Goal: Communication & Community: Answer question/provide support

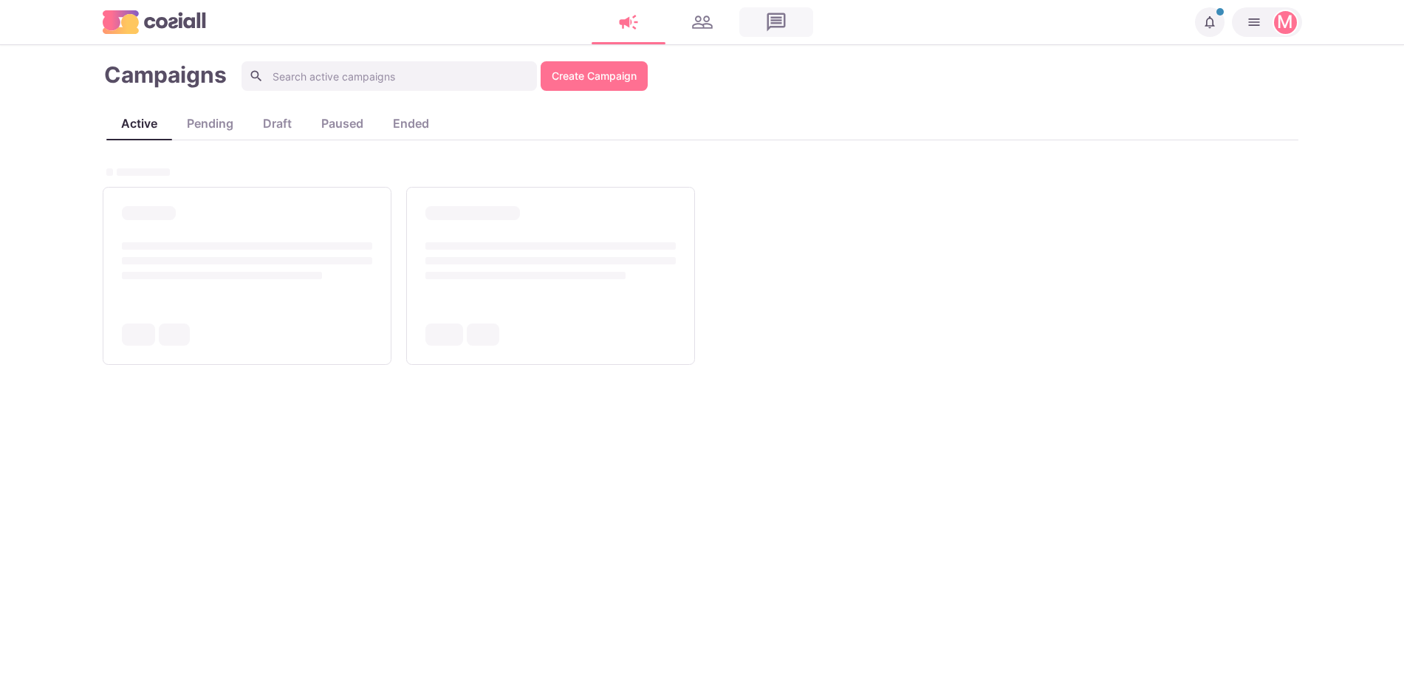
click at [776, 20] on link at bounding box center [776, 22] width 74 height 30
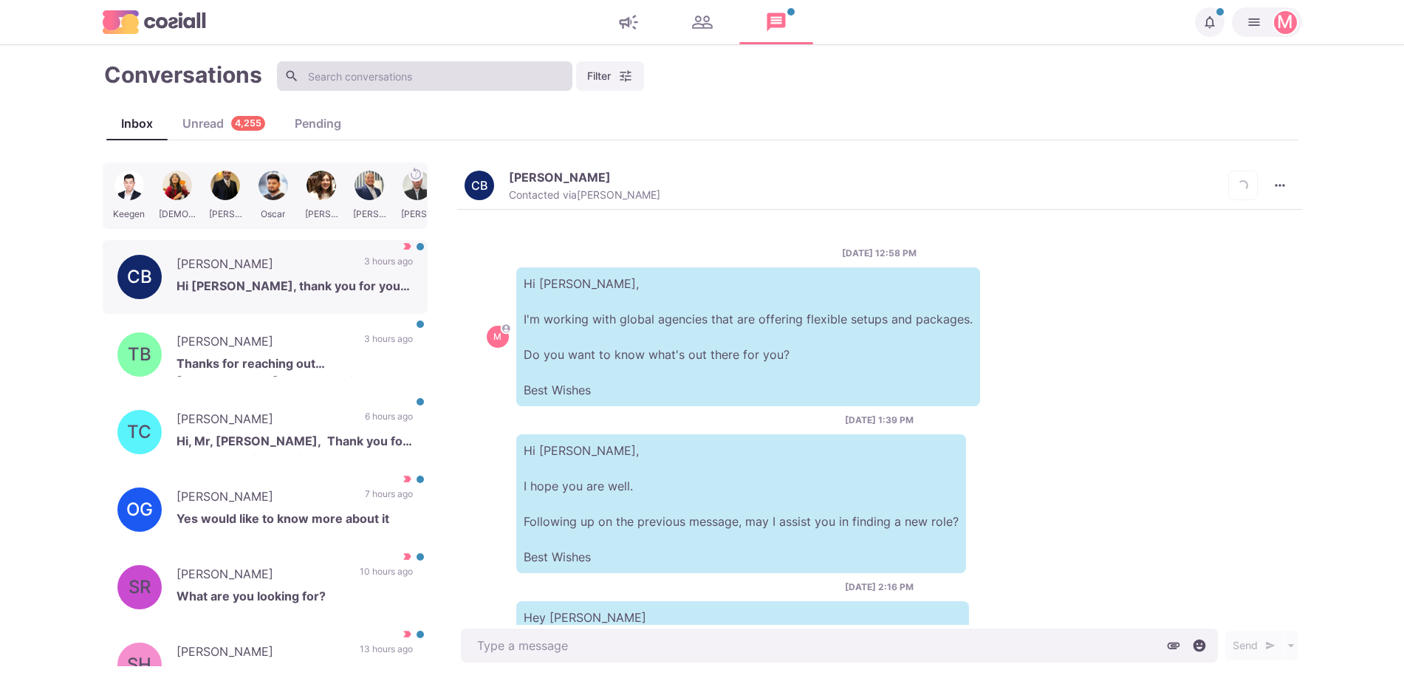
scroll to position [247, 0]
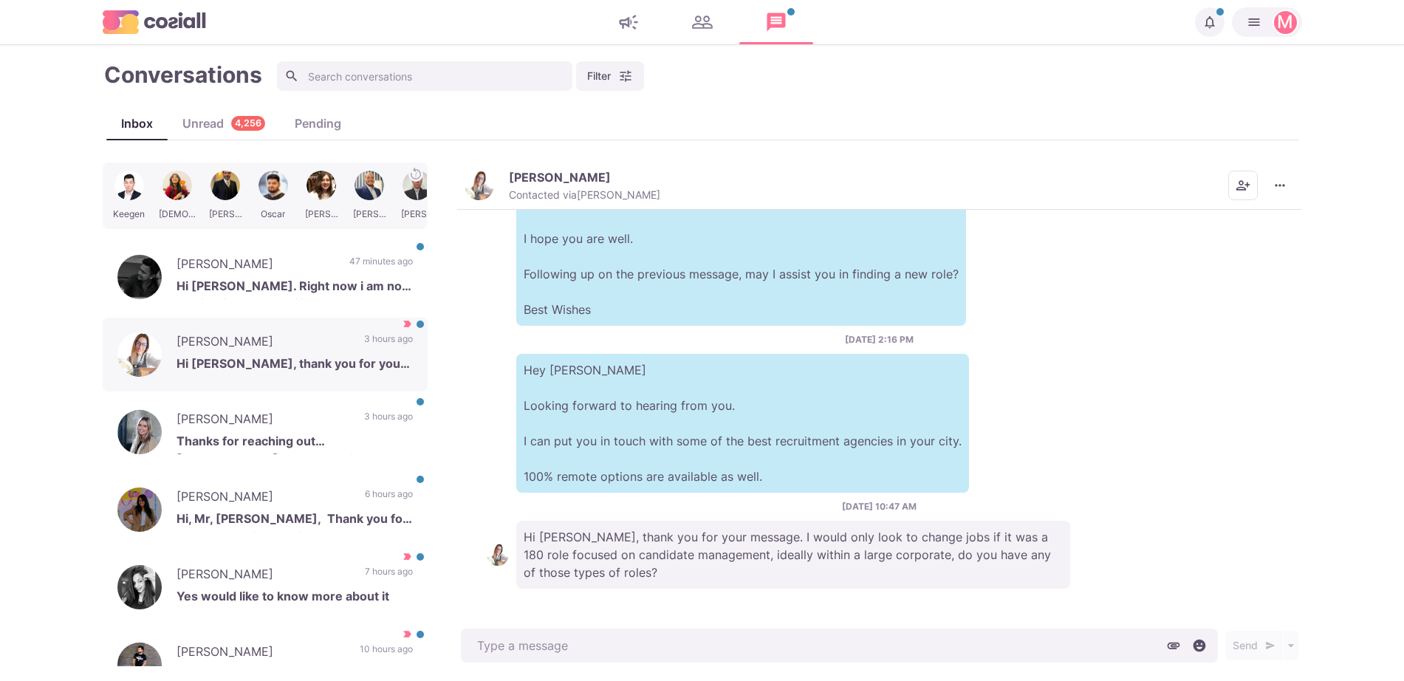
click at [593, 337] on div "[DATE] 2:16 PM Hey [PERSON_NAME] Looking forward to hearing from you. I can put…" at bounding box center [880, 413] width 786 height 160
click at [748, 422] on p "Hey [PERSON_NAME] Looking forward to hearing from you. I can put you in touch w…" at bounding box center [742, 423] width 453 height 139
click at [694, 574] on p "Hi [PERSON_NAME], thank you for your message. I would only look to change jobs …" at bounding box center [793, 555] width 554 height 68
click at [691, 569] on p "Hi [PERSON_NAME], thank you for your message. I would only look to change jobs …" at bounding box center [793, 555] width 554 height 68
click at [718, 534] on p "Hi [PERSON_NAME], thank you for your message. I would only look to change jobs …" at bounding box center [793, 555] width 554 height 68
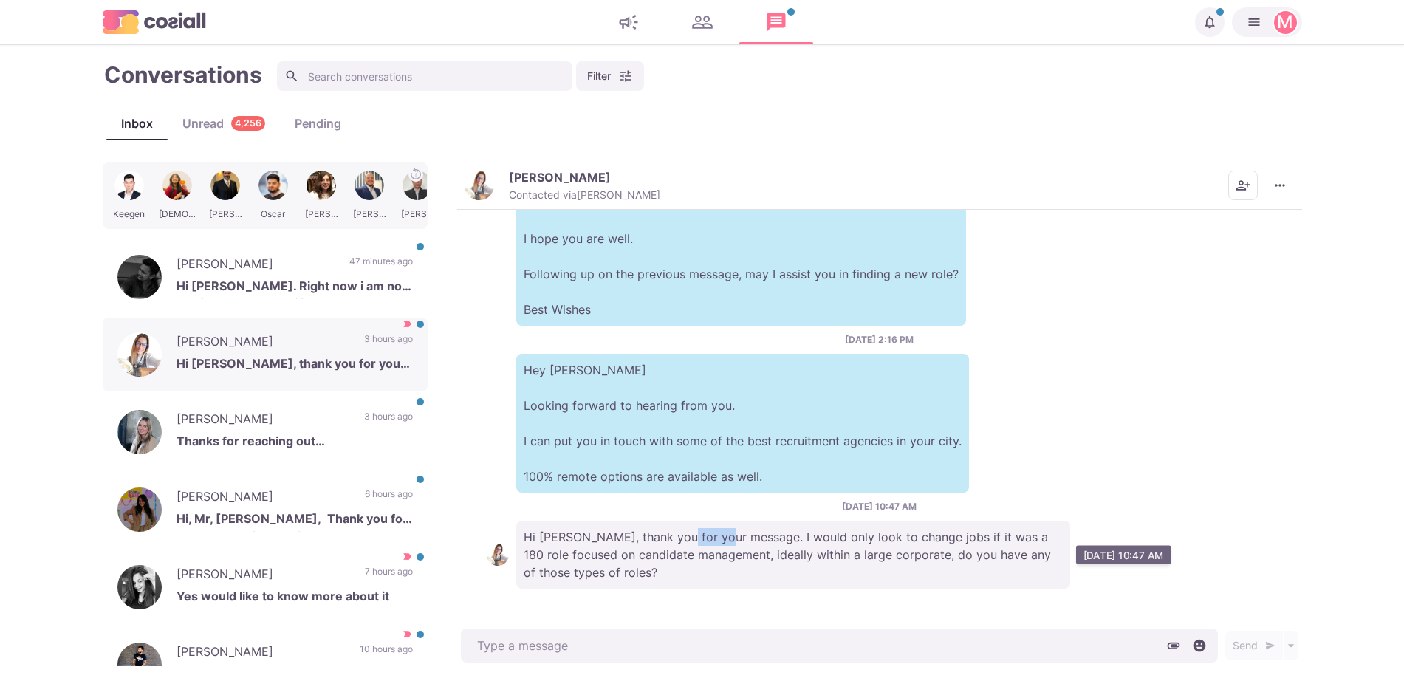
click at [718, 534] on p "Hi [PERSON_NAME], thank you for your message. I would only look to change jobs …" at bounding box center [793, 555] width 554 height 68
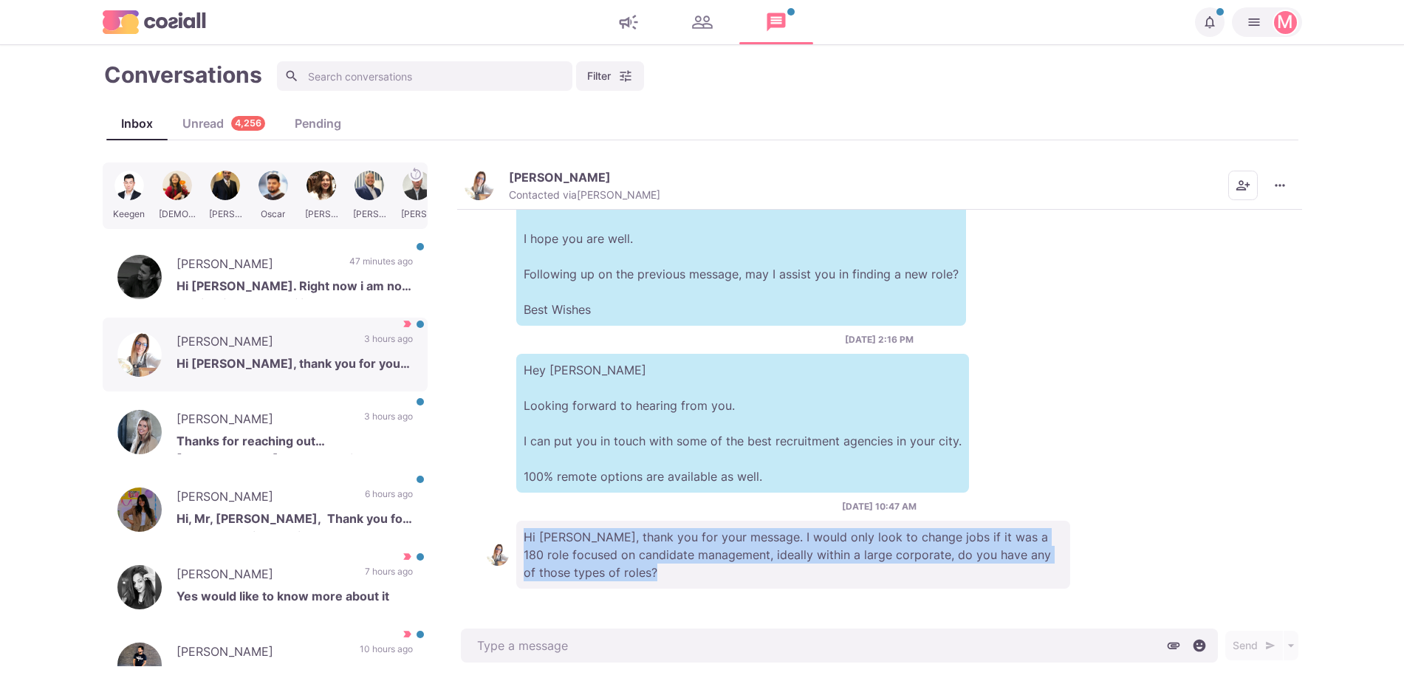
drag, startPoint x: 718, startPoint y: 534, endPoint x: 731, endPoint y: 518, distance: 20.4
click at [731, 518] on div "[DATE] 10:47 AM Hi [PERSON_NAME], thank you for your message. I would only look…" at bounding box center [880, 544] width 786 height 89
click at [756, 515] on div "[DATE] 10:47 AM Hi [PERSON_NAME], thank you for your message. I would only look…" at bounding box center [880, 544] width 786 height 89
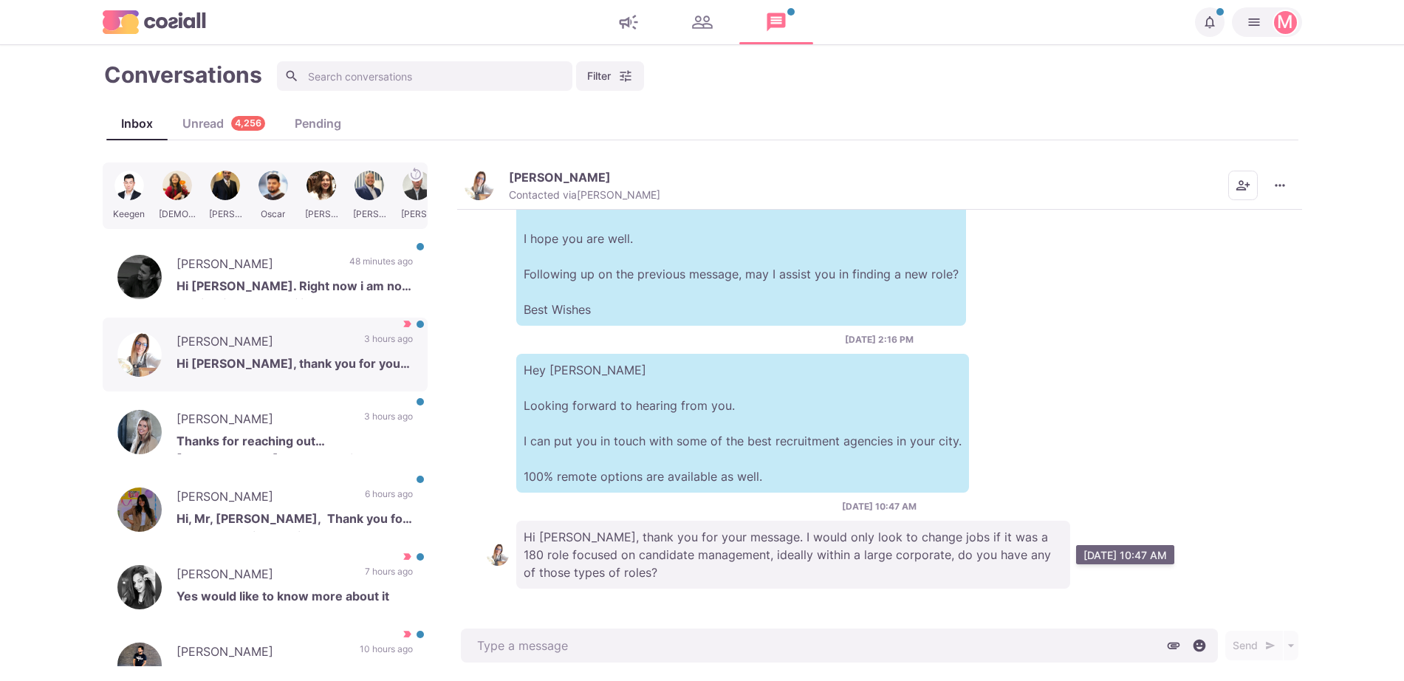
click at [742, 546] on p "Hi [PERSON_NAME], thank you for your message. I would only look to change jobs …" at bounding box center [793, 555] width 554 height 68
click at [623, 530] on p "Hi [PERSON_NAME], thank you for your message. I would only look to change jobs …" at bounding box center [793, 555] width 554 height 68
click at [634, 547] on p "Hi [PERSON_NAME], thank you for your message. I would only look to change jobs …" at bounding box center [793, 555] width 554 height 68
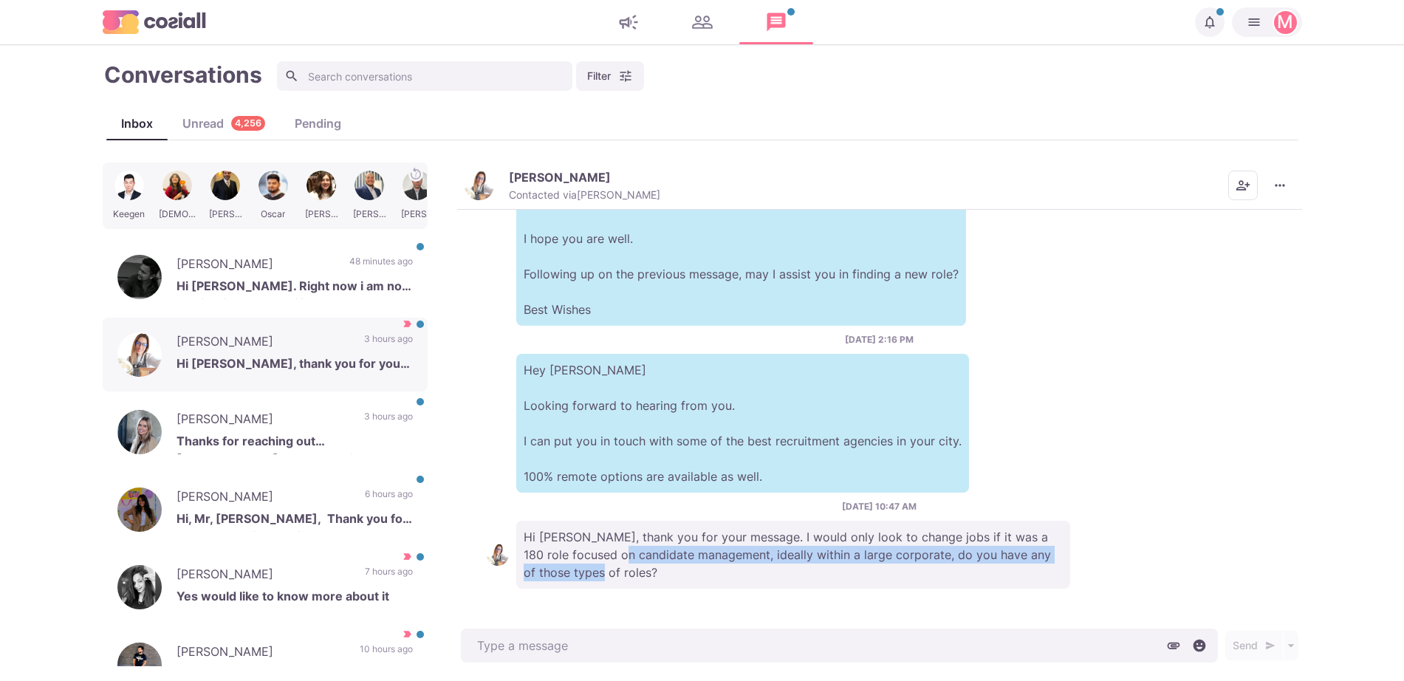
drag, startPoint x: 640, startPoint y: 554, endPoint x: 665, endPoint y: 589, distance: 43.9
click at [665, 589] on div "[DATE] 12:58 PM M Hi [PERSON_NAME], I'm working with global agencies that are o…" at bounding box center [879, 418] width 845 height 416
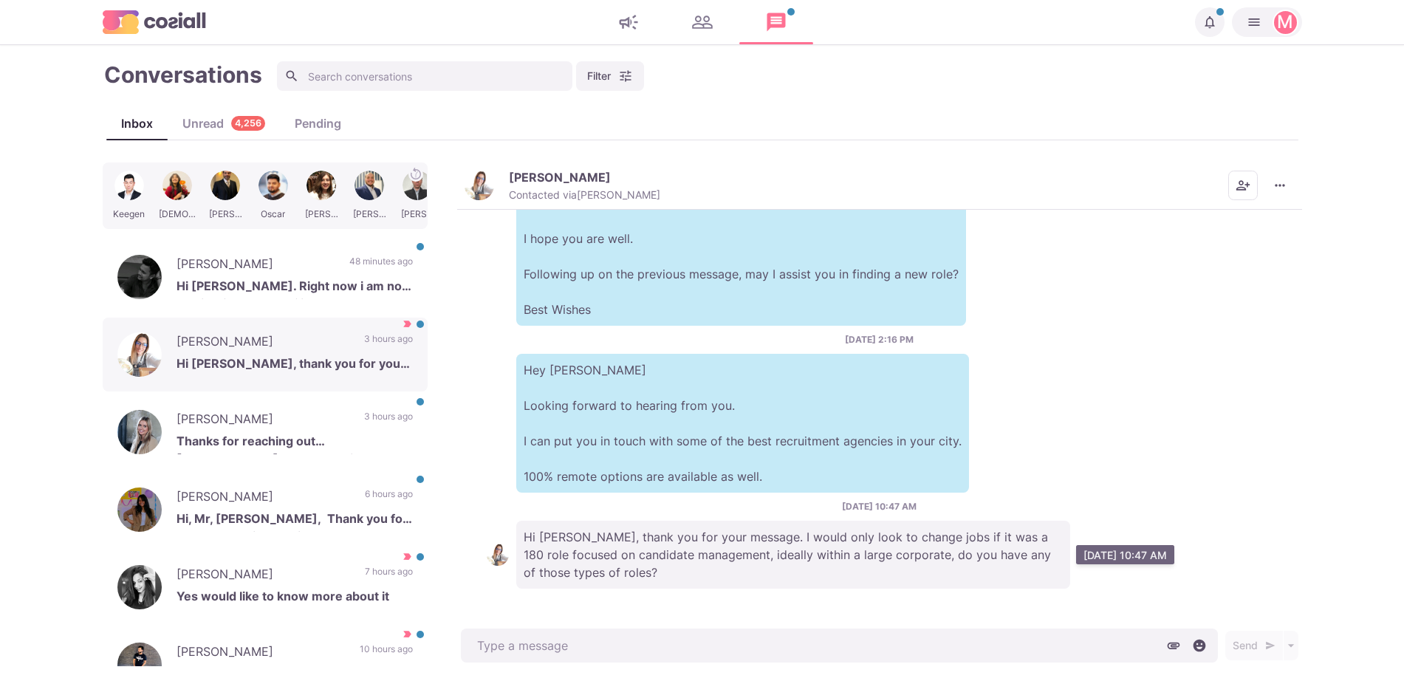
click at [718, 558] on p "Hi [PERSON_NAME], thank you for your message. I would only look to change jobs …" at bounding box center [793, 555] width 554 height 68
click at [686, 549] on p "Hi [PERSON_NAME], thank you for your message. I would only look to change jobs …" at bounding box center [793, 555] width 554 height 68
click at [725, 394] on p "Hey [PERSON_NAME] Looking forward to hearing from you. I can put you in touch w…" at bounding box center [742, 423] width 453 height 139
click at [745, 413] on p "Hey [PERSON_NAME] Looking forward to hearing from you. I can put you in touch w…" at bounding box center [742, 423] width 453 height 139
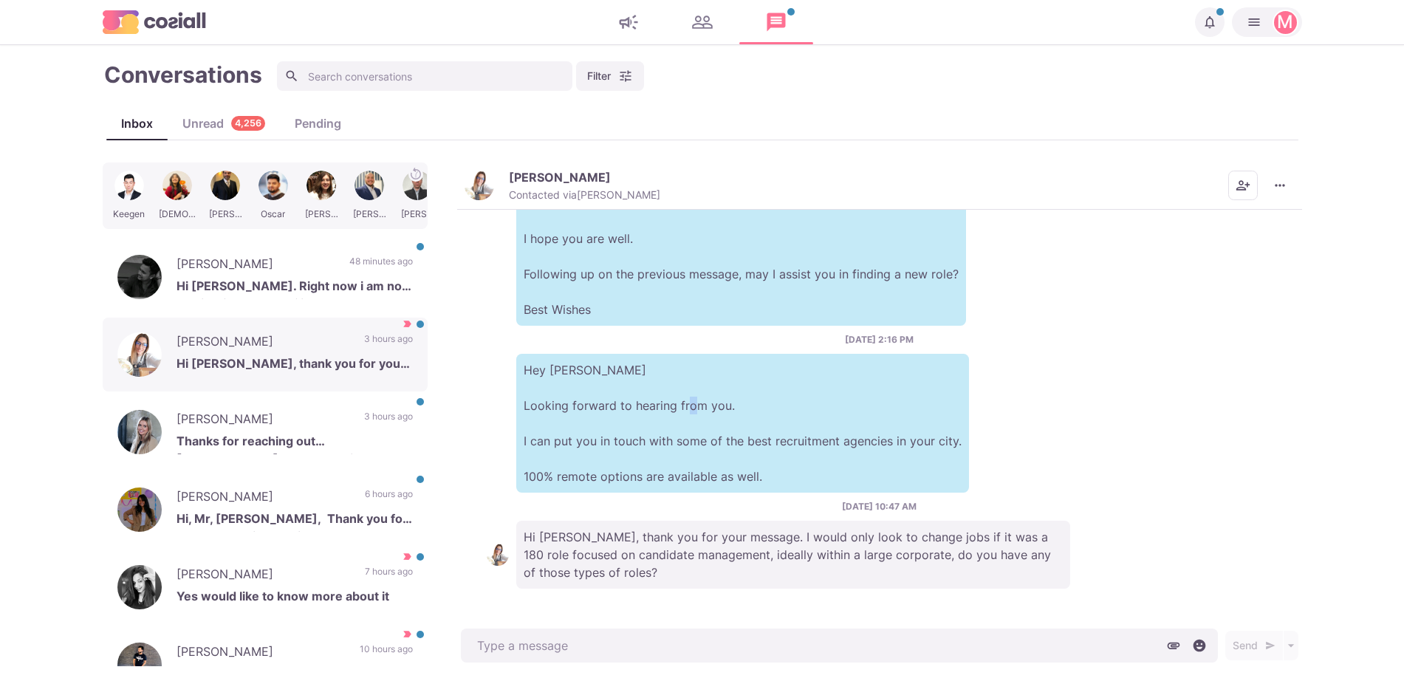
click at [745, 413] on p "Hey [PERSON_NAME] Looking forward to hearing from you. I can put you in touch w…" at bounding box center [742, 423] width 453 height 139
click at [780, 448] on p "Hey [PERSON_NAME] Looking forward to hearing from you. I can put you in touch w…" at bounding box center [742, 423] width 453 height 139
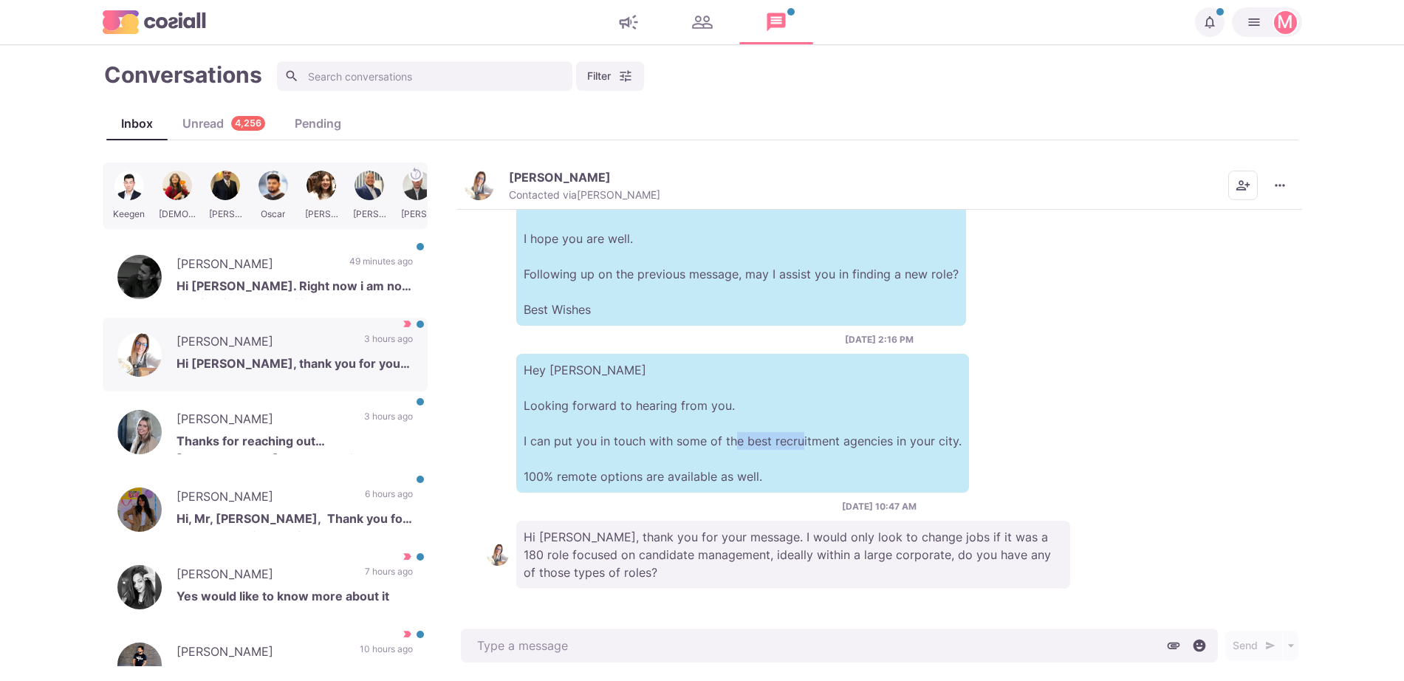
click at [780, 448] on p "Hey [PERSON_NAME] Looking forward to hearing from you. I can put you in touch w…" at bounding box center [742, 423] width 453 height 139
click at [725, 562] on p "Hi [PERSON_NAME], thank you for your message. I would only look to change jobs …" at bounding box center [793, 555] width 554 height 68
click at [485, 196] on img "button" at bounding box center [480, 186] width 30 height 30
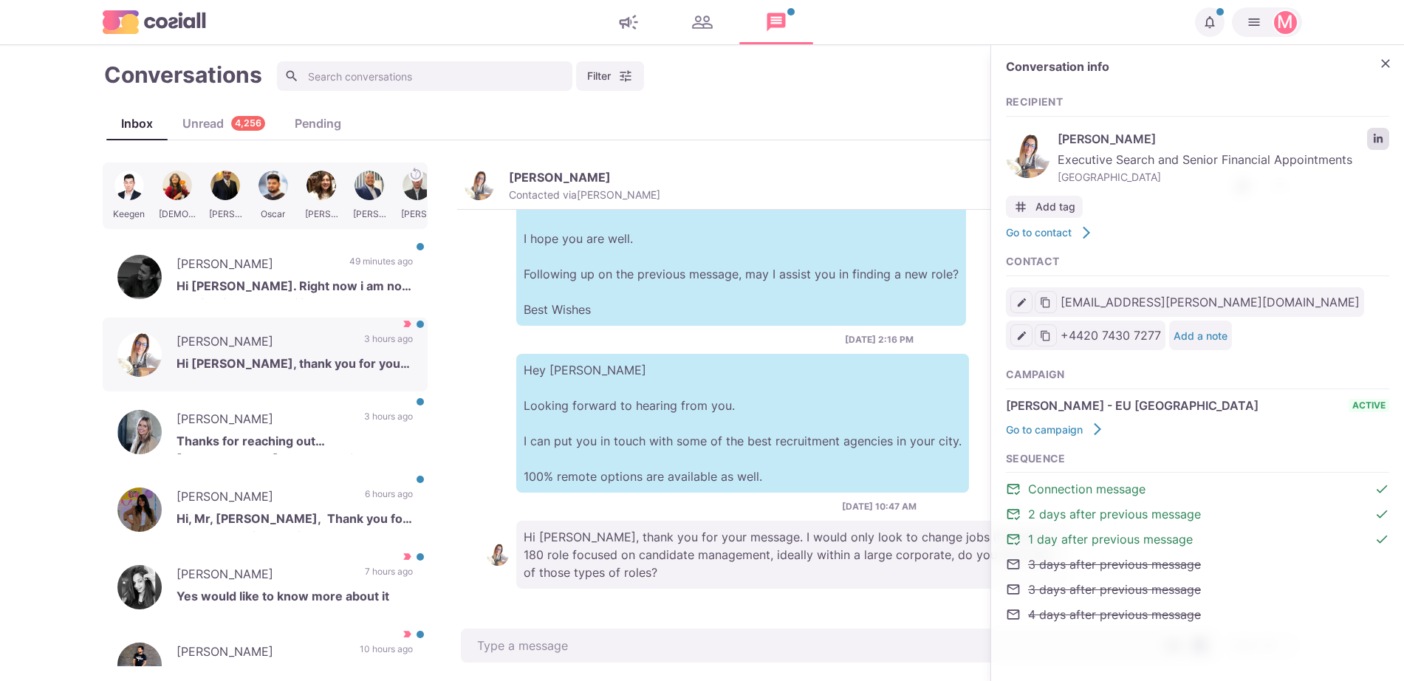
click at [1387, 148] on link "LinkedIn profile link" at bounding box center [1378, 139] width 22 height 22
click at [605, 501] on div "[DATE] 10:47 AM Hi [PERSON_NAME], thank you for your message. I would only look…" at bounding box center [880, 544] width 786 height 89
click at [1359, 50] on div "Conversation info Recipient [PERSON_NAME] Executive Search and Senior Financial…" at bounding box center [1197, 349] width 413 height 608
click at [1386, 66] on icon "Close" at bounding box center [1385, 63] width 15 height 15
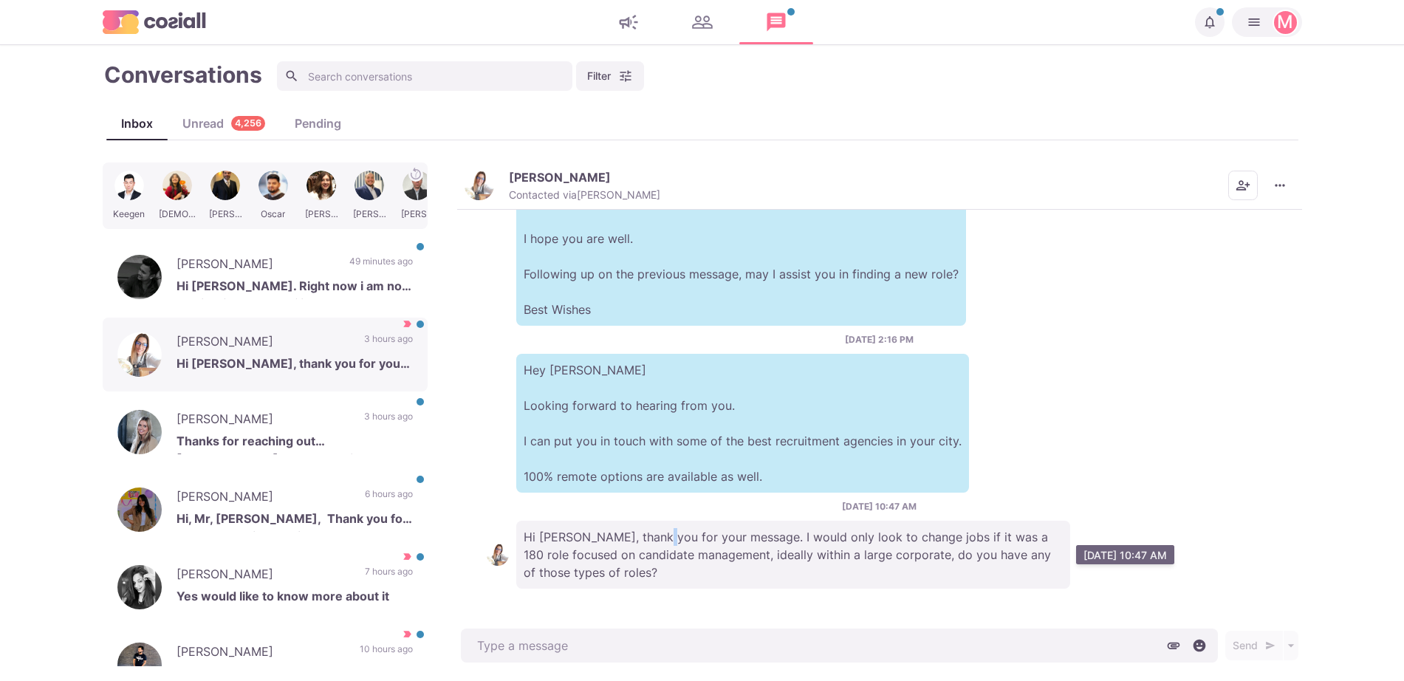
drag, startPoint x: 654, startPoint y: 527, endPoint x: 662, endPoint y: 522, distance: 8.6
click at [662, 522] on p "Hi [PERSON_NAME], thank you for your message. I would only look to change jobs …" at bounding box center [793, 555] width 554 height 68
click at [877, 414] on p "Hey [PERSON_NAME] Looking forward to hearing from you. I can put you in touch w…" at bounding box center [742, 423] width 453 height 139
click at [946, 374] on p "Hey [PERSON_NAME] Looking forward to hearing from you. I can put you in touch w…" at bounding box center [742, 423] width 453 height 139
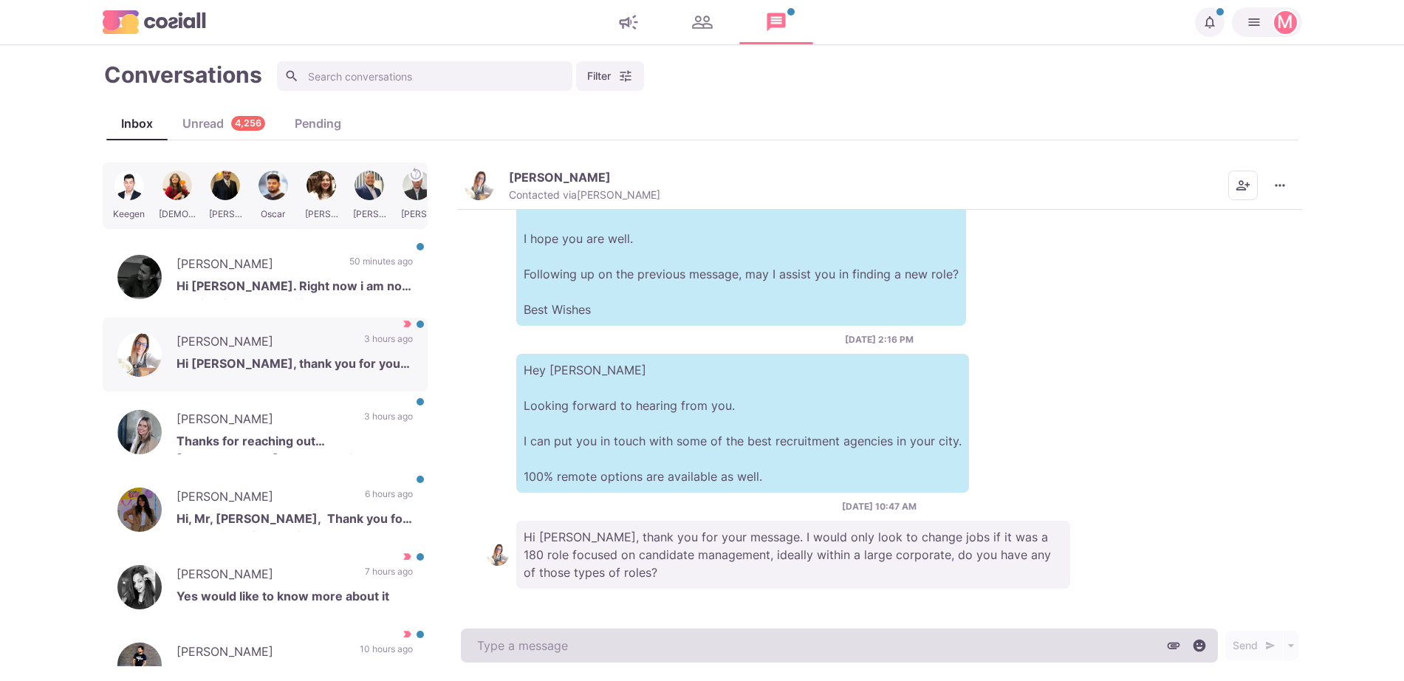
click at [651, 647] on textarea at bounding box center [839, 646] width 757 height 34
paste textarea "I work with over 500 clients that offer remote, hybrid, and non-remote position…"
type textarea "x"
type textarea "I work with over 500 clients that offer remote, hybrid, and non-remote position…"
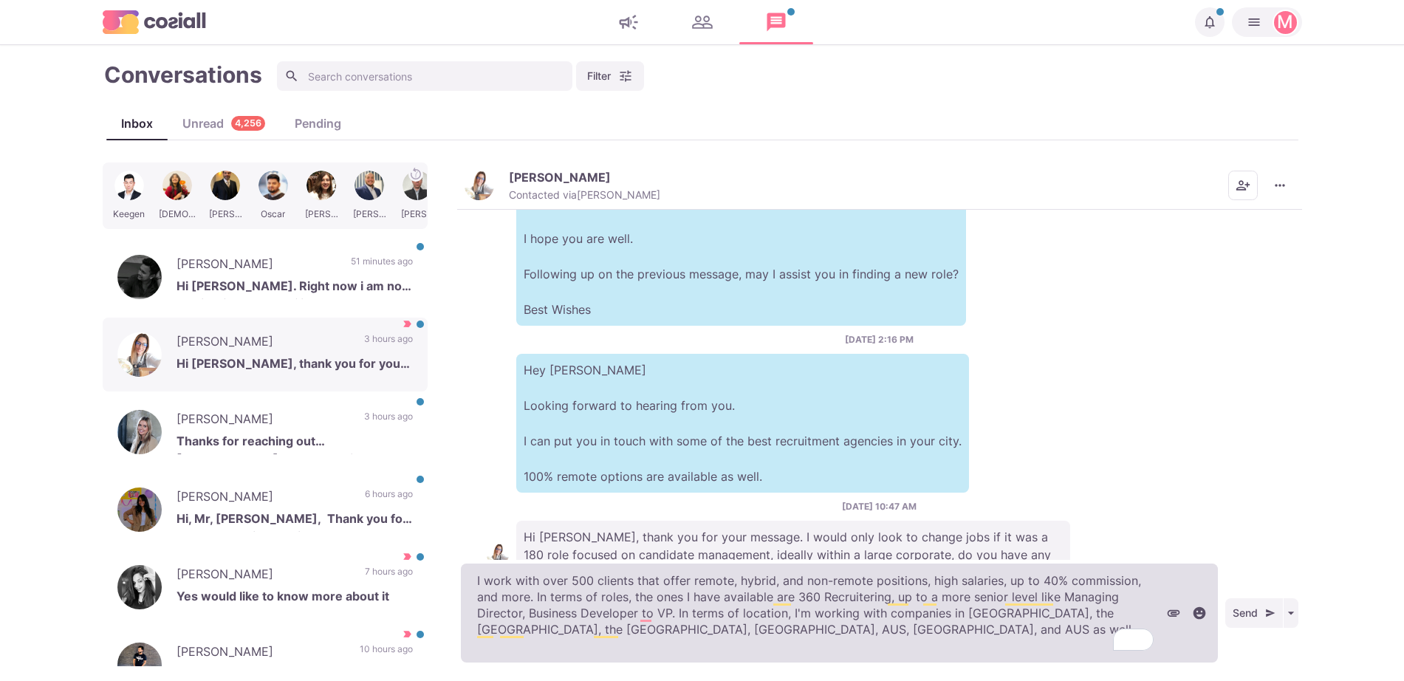
click at [651, 647] on textarea "I work with over 500 clients that offer remote, hybrid, and non-remote position…" at bounding box center [839, 613] width 757 height 99
type textarea "x"
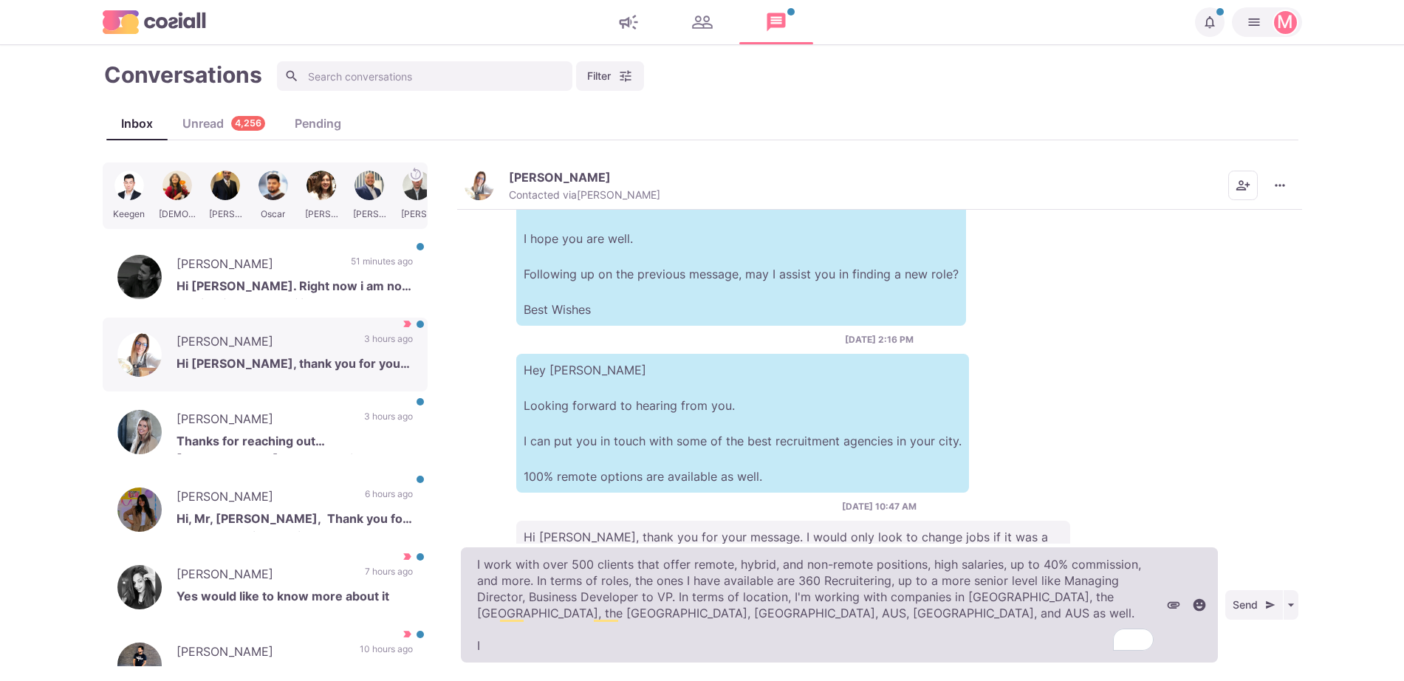
type textarea "I work with over 500 clients that offer remote, hybrid, and non-remote position…"
type textarea "x"
type textarea "I work with over 500 clients that offer remote, hybrid, and non-remote position…"
type textarea "x"
type textarea "I work with over 500 clients that offer remote, hybrid, and non-remote position…"
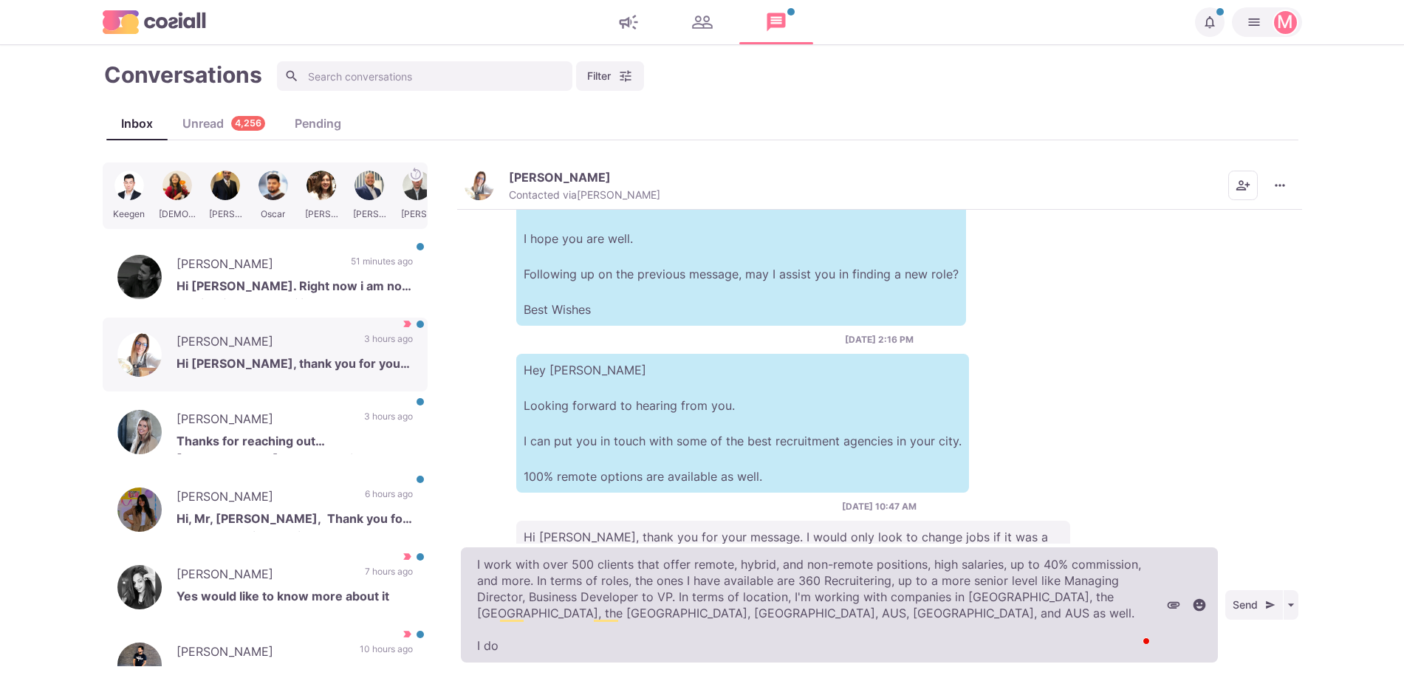
type textarea "x"
type textarea "I work with over 500 clients that offer remote, hybrid, and non-remote position…"
type textarea "x"
type textarea "I work with over 500 clients that offer remote, hybrid, and non-remote position…"
type textarea "x"
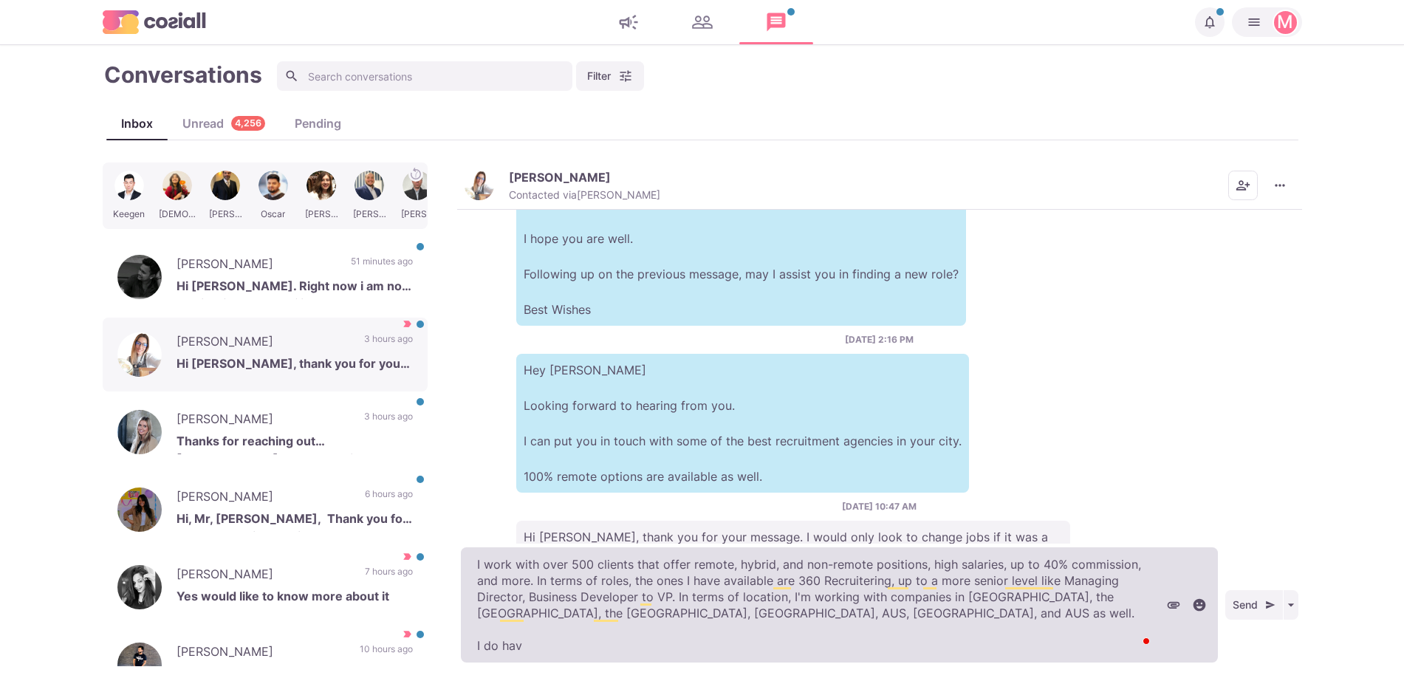
type textarea "I work with over 500 clients that offer remote, hybrid, and non-remote position…"
type textarea "x"
type textarea "I work with over 500 clients that offer remote, hybrid, and non-remote position…"
type textarea "x"
type textarea "I work with over 500 clients that offer remote, hybrid, and non-remote position…"
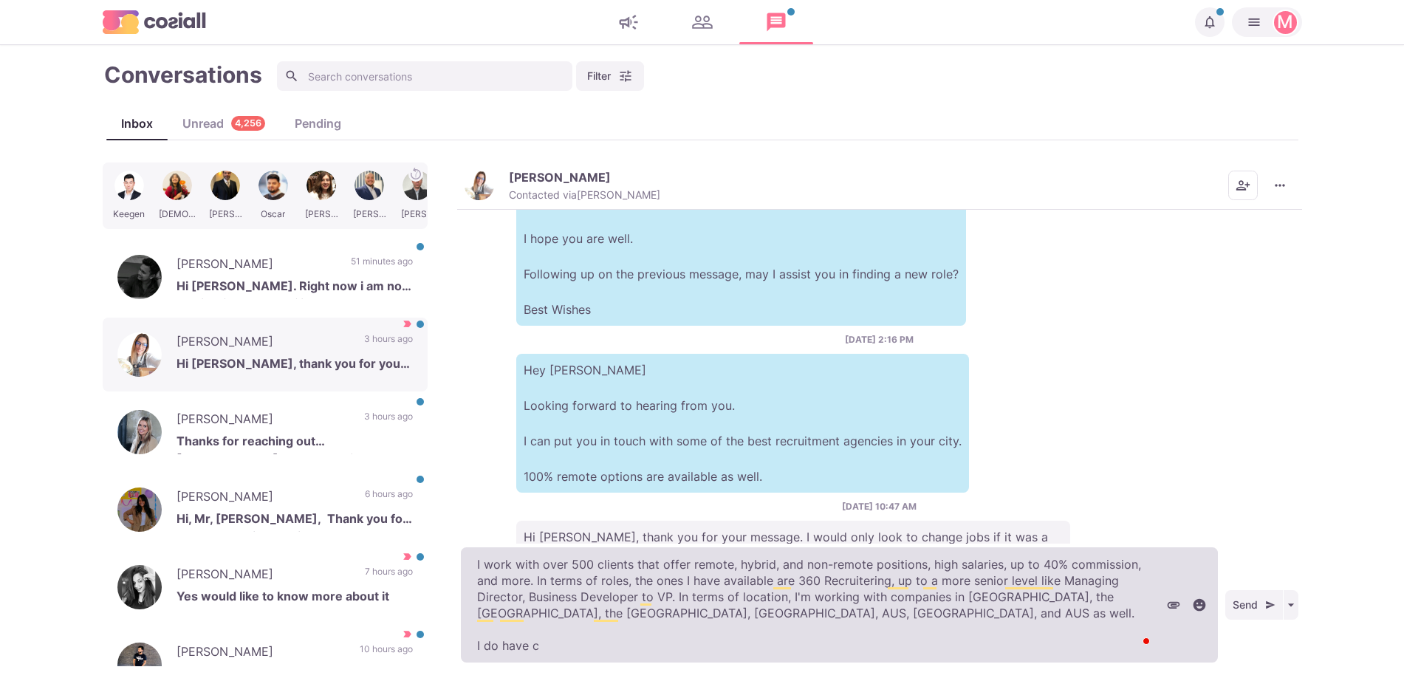
type textarea "x"
type textarea "I work with over 500 clients that offer remote, hybrid, and non-remote position…"
type textarea "x"
type textarea "I work with over 500 clients that offer remote, hybrid, and non-remote position…"
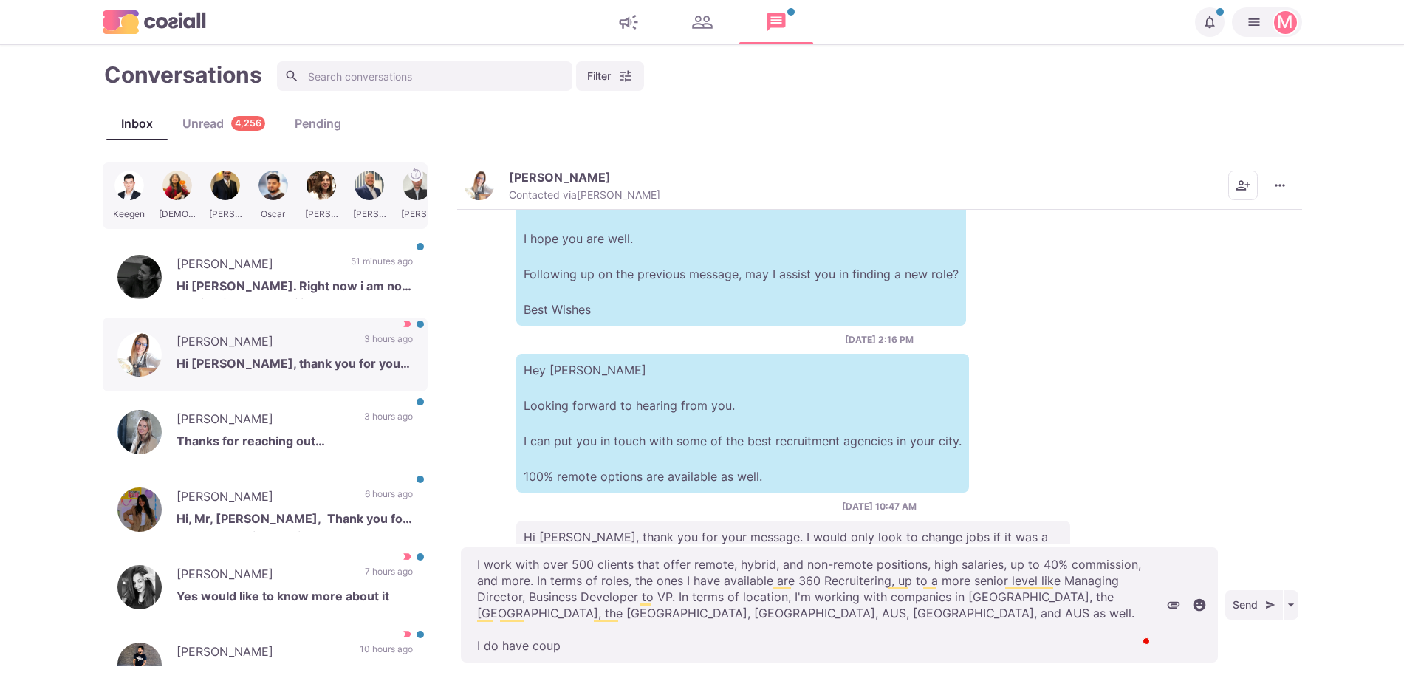
drag, startPoint x: 651, startPoint y: 647, endPoint x: 0, endPoint y: 270, distance: 752.5
click at [0, 270] on main "Conversations Filter Status Campaign Contact Mark conversations as important wh…" at bounding box center [702, 363] width 1404 height 636
type textarea "x"
type textarea "I"
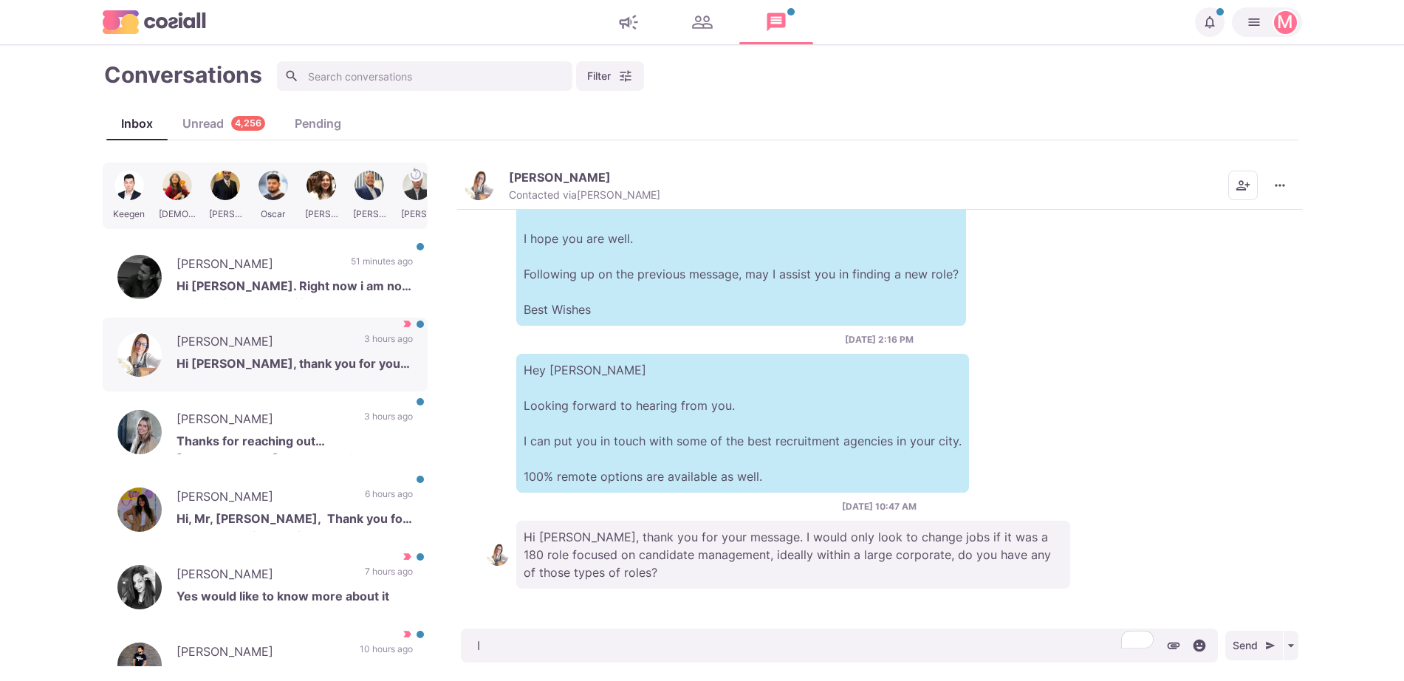
type textarea "x"
type textarea "I"
type textarea "x"
type textarea "I d"
type textarea "x"
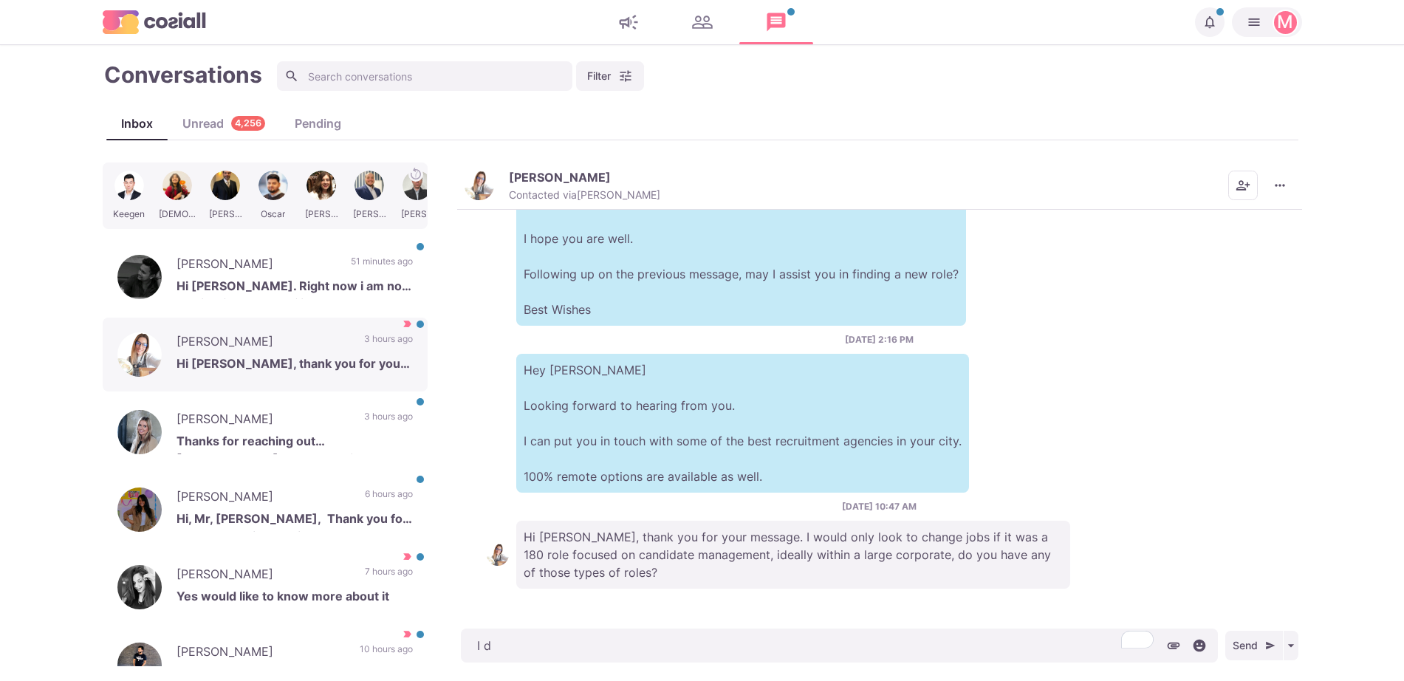
type textarea "I do"
type textarea "x"
type textarea "I do"
type textarea "x"
type textarea "I do h"
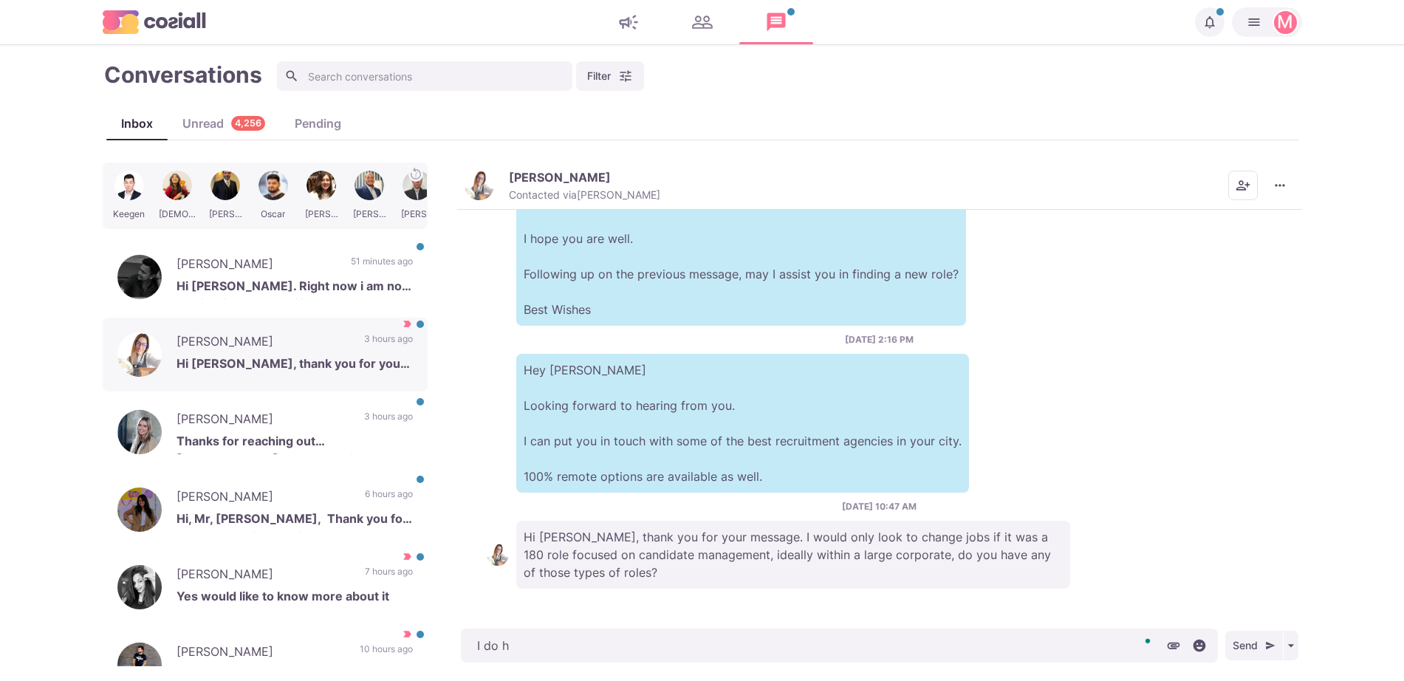
type textarea "x"
type textarea "I do ha"
type textarea "x"
type textarea "I do hav"
type textarea "x"
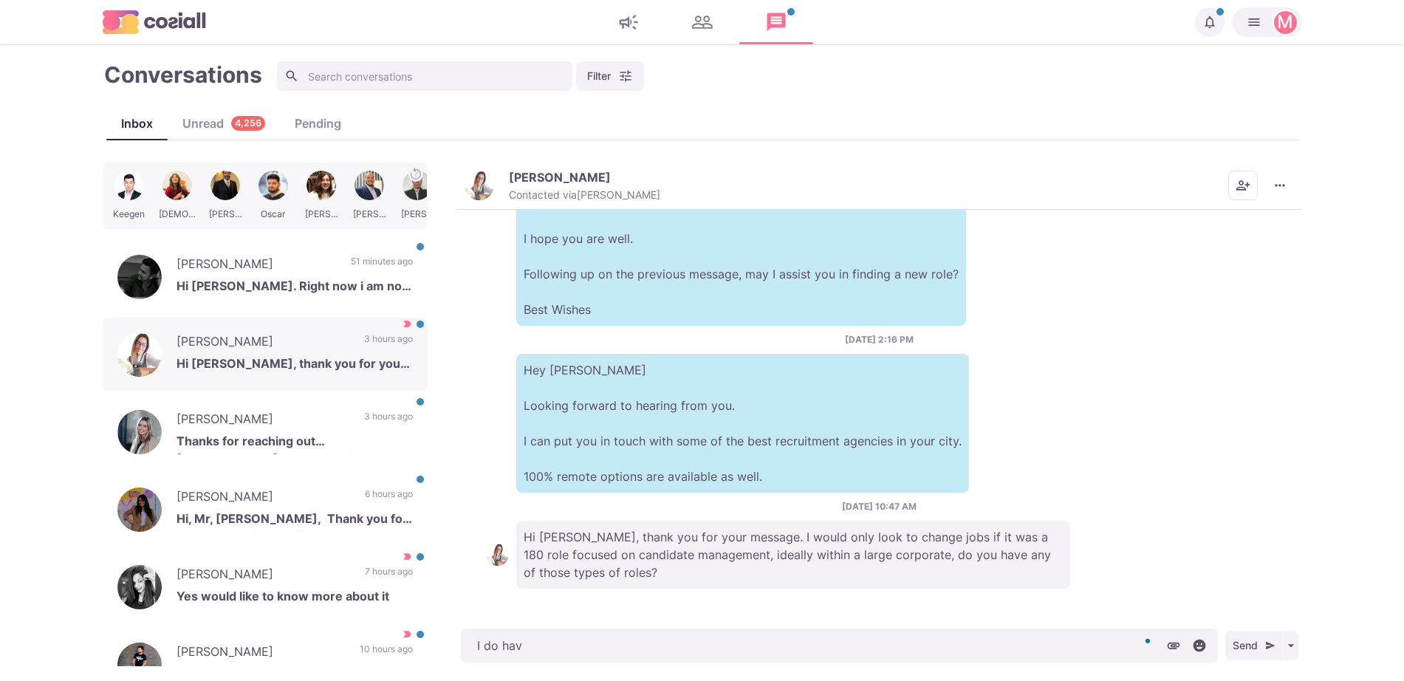
type textarea "I do have"
type textarea "x"
type textarea "I do have"
type textarea "x"
type textarea "I do have c"
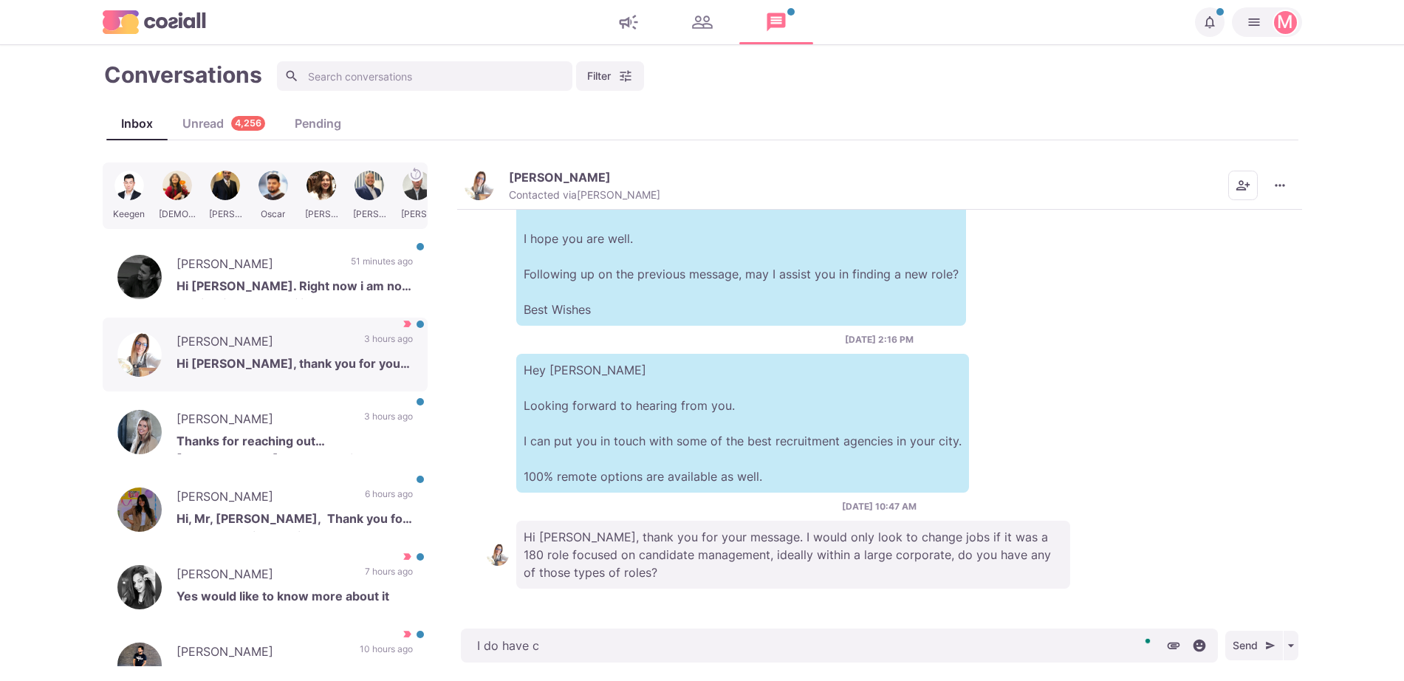
type textarea "x"
type textarea "I do have cou"
type textarea "x"
type textarea "I do have coup"
type textarea "x"
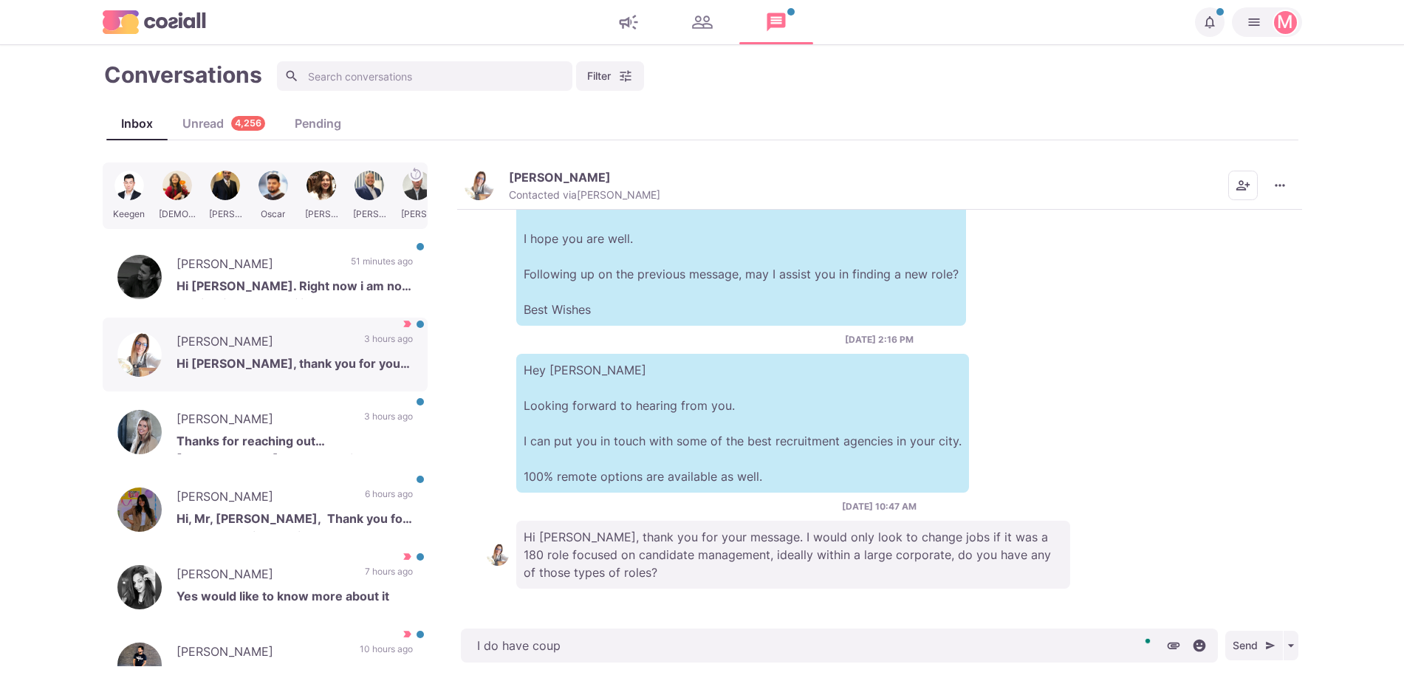
type textarea "I do have coupl"
type textarea "x"
type textarea "I do have couple"
type textarea "x"
type textarea "I do have couple o"
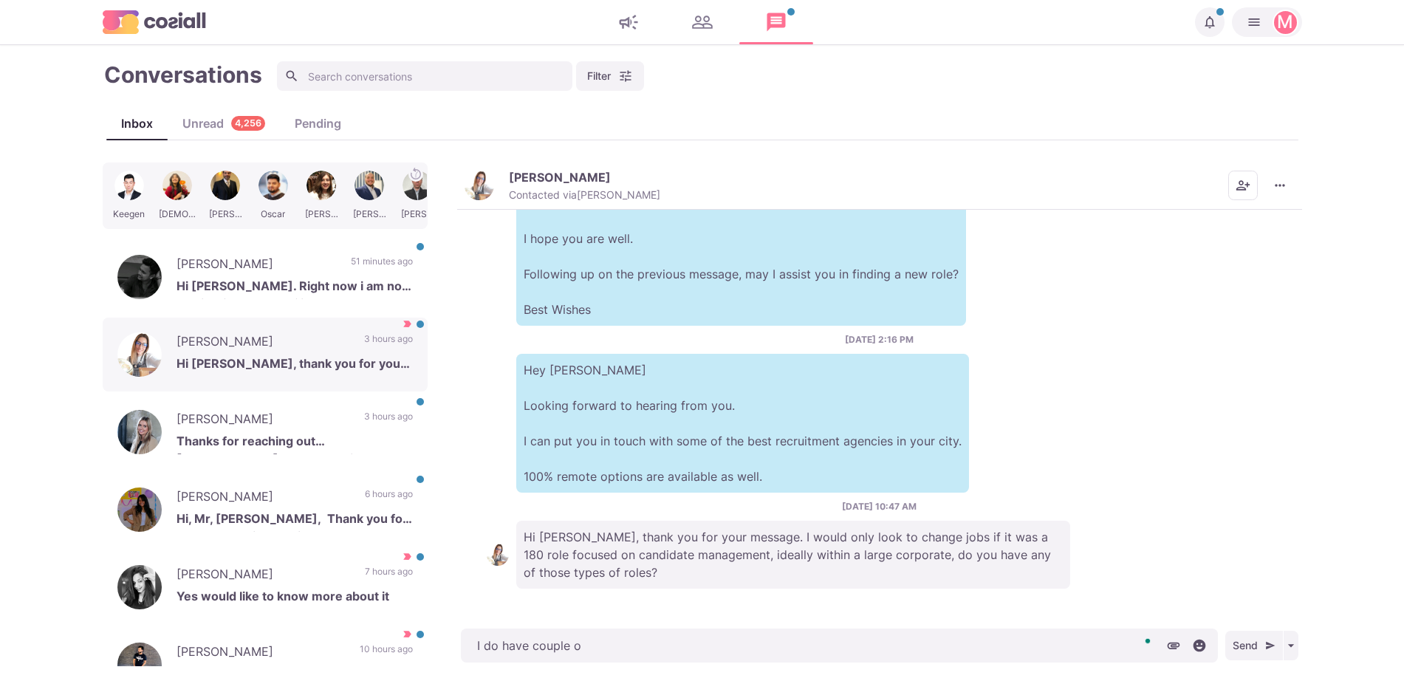
type textarea "x"
type textarea "I do have couple of"
type textarea "x"
type textarea "I do have couple of 1"
type textarea "x"
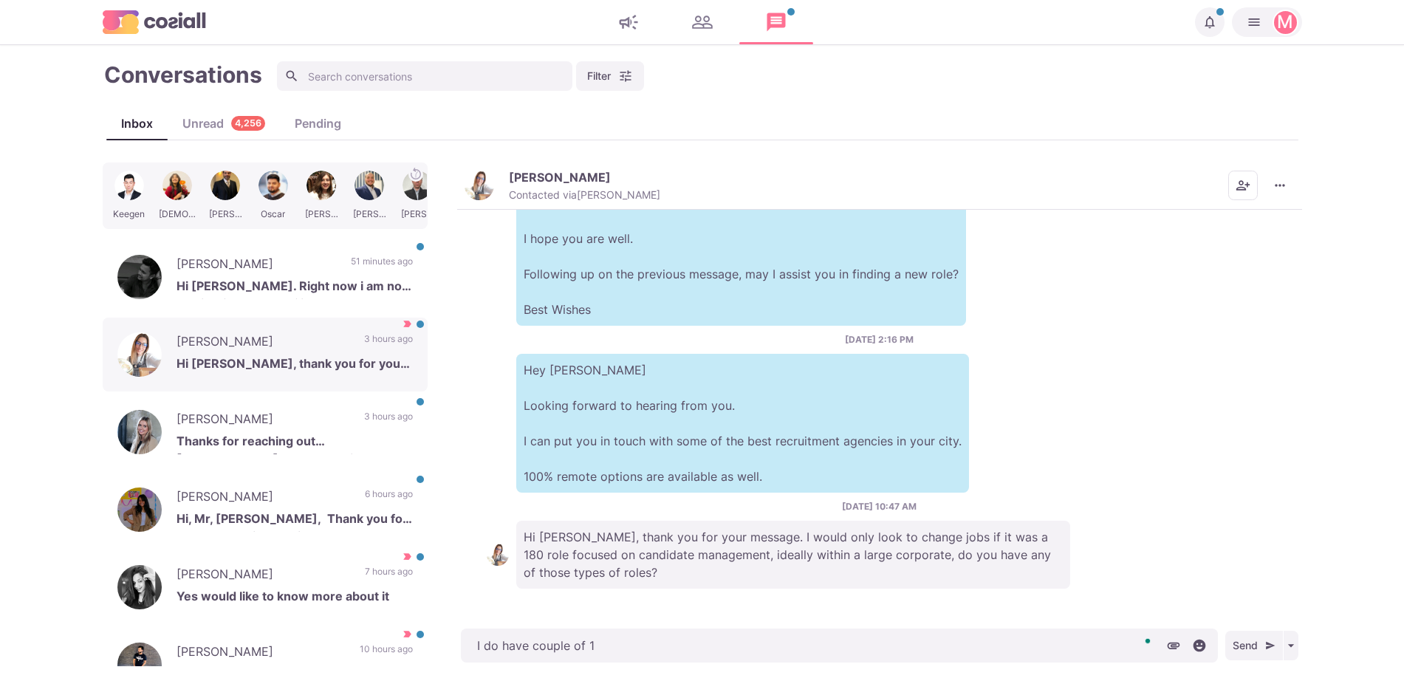
type textarea "I do have couple of 18"
type textarea "x"
type textarea "I do have couple of 180"
type textarea "x"
type textarea "I do have couple of 180"
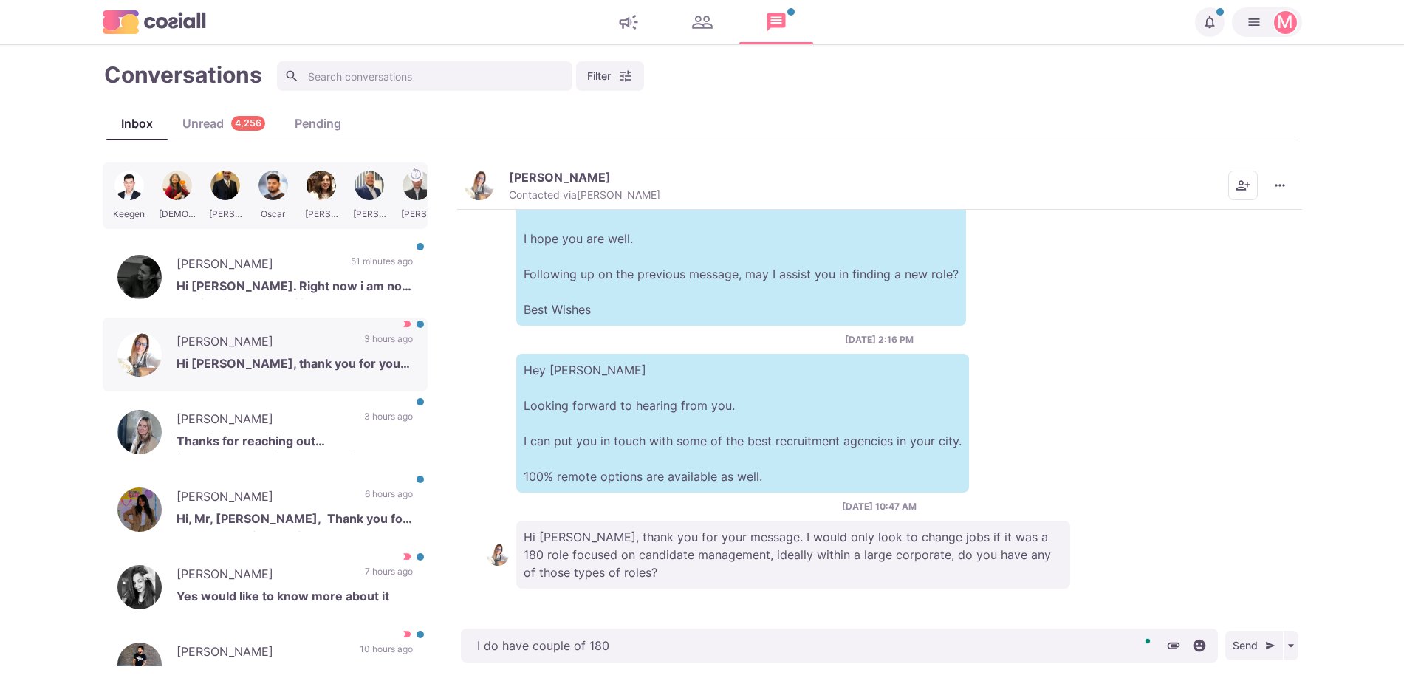
type textarea "x"
type textarea "I do have couple of 180 r"
type textarea "x"
type textarea "I do have couple of 180 ro"
type textarea "x"
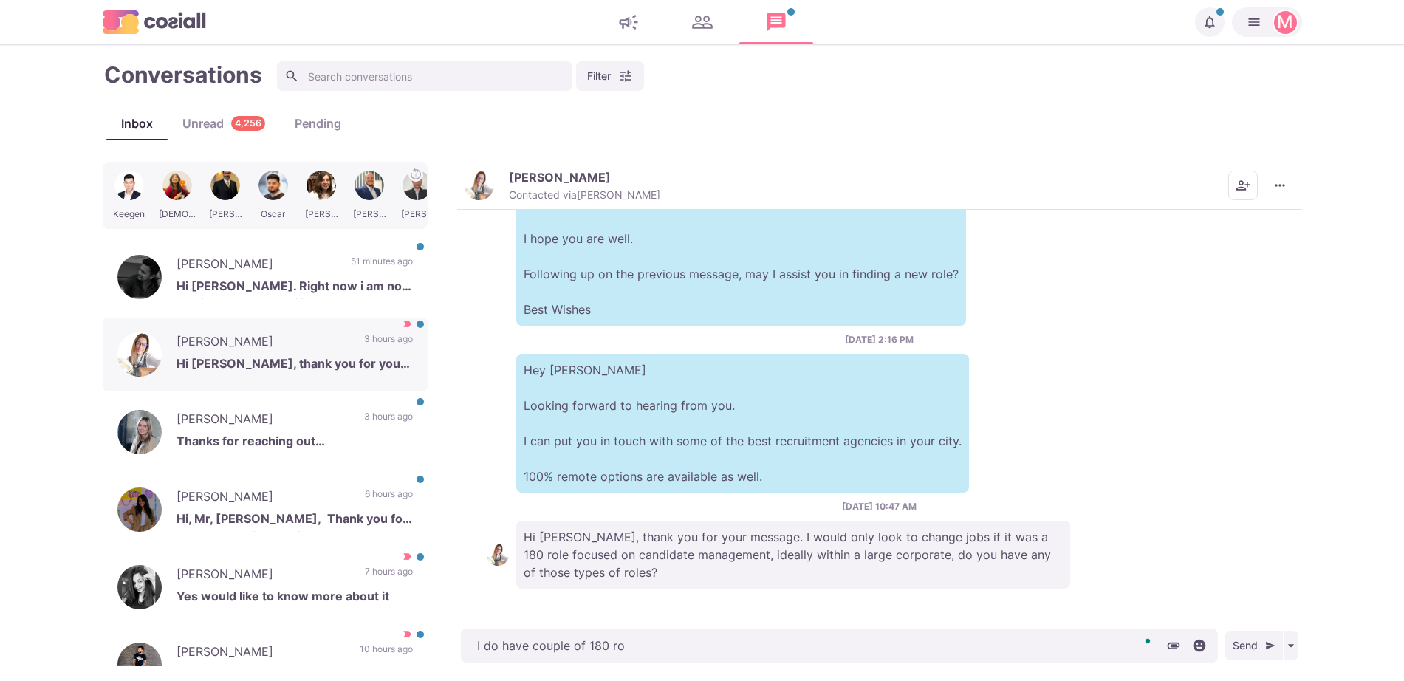
type textarea "I do have couple of 180 rol"
type textarea "x"
type textarea "I do have couple of 180 role"
type textarea "x"
type textarea "I do have couple of 180 roles"
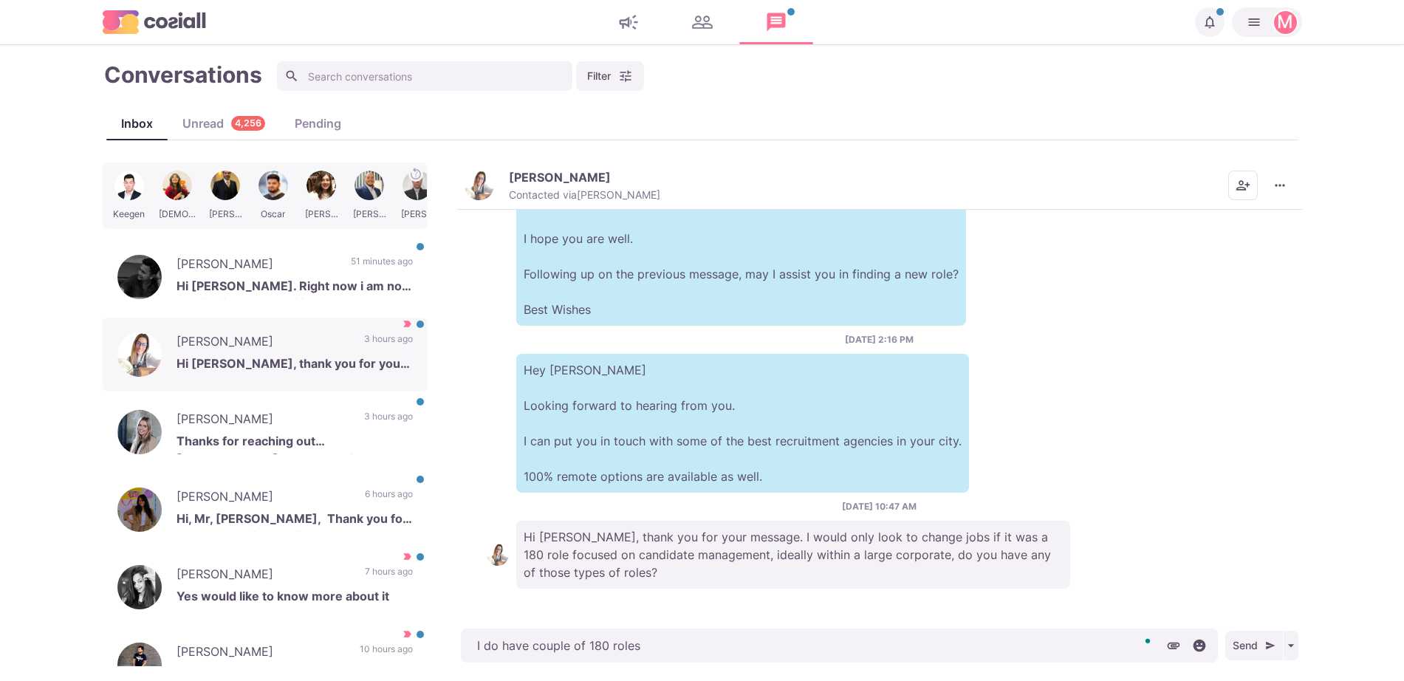
type textarea "x"
type textarea "I do have couple of 180 roles i"
type textarea "x"
type textarea "I do have couple of 180 roles in"
type textarea "x"
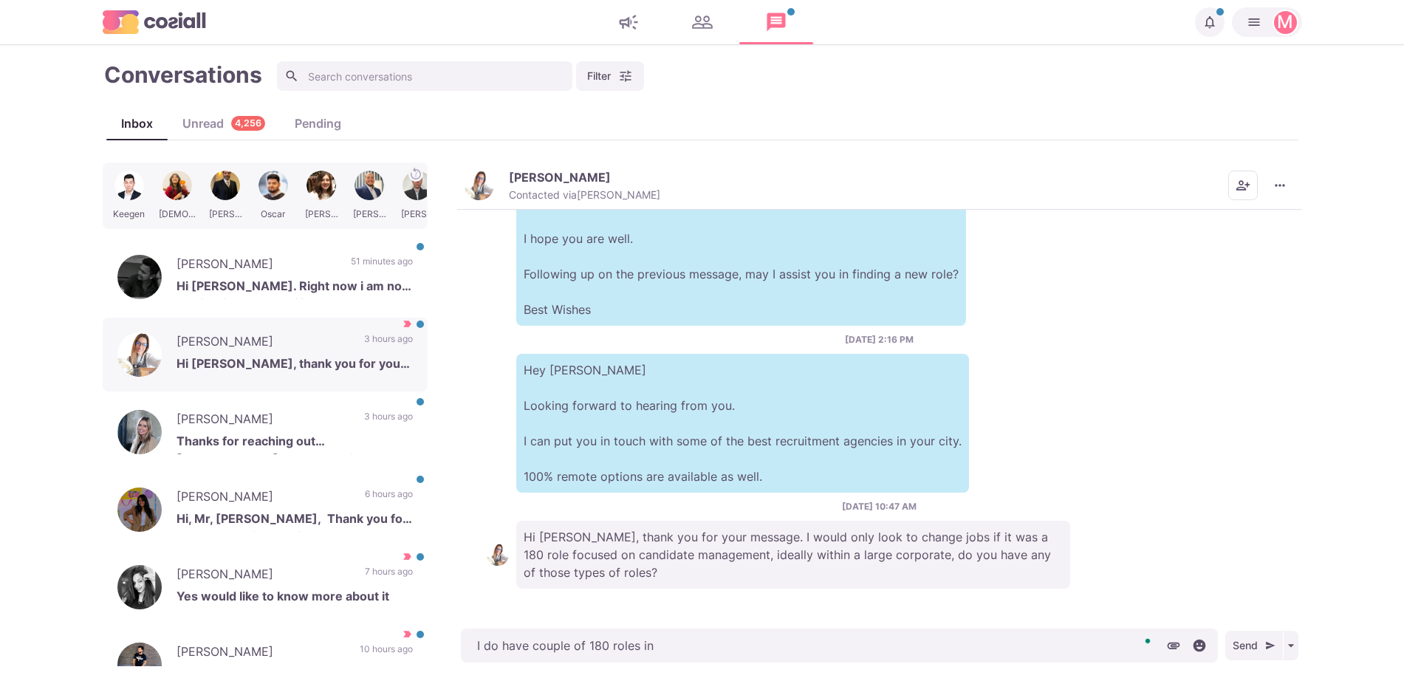
type textarea "I do have couple of 180 roles in L"
type textarea "x"
type textarea "I do have couple of 180 roles in Lo"
type textarea "x"
type textarea "I do have couple of 180 roles in Lon"
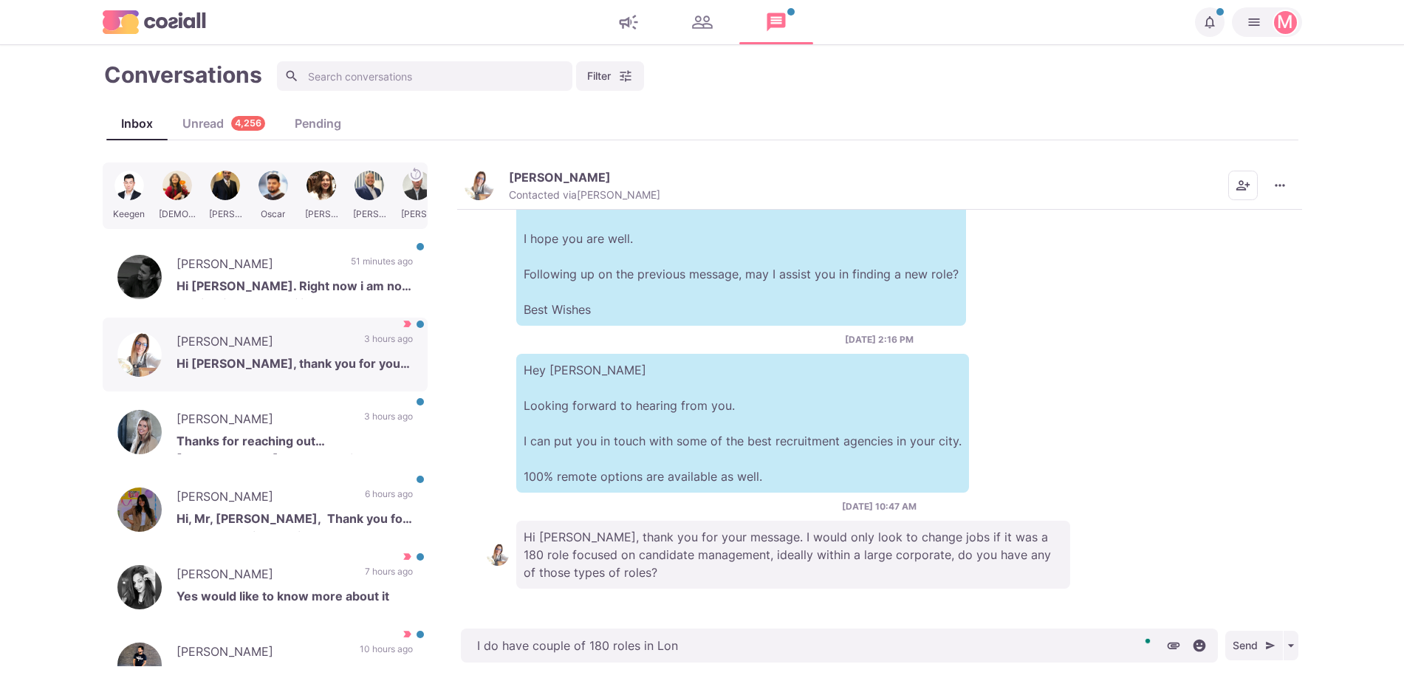
type textarea "x"
type textarea "I do have couple of 180 roles in Lond"
type textarea "x"
type textarea "I do have couple of 180 roles in Londo"
type textarea "x"
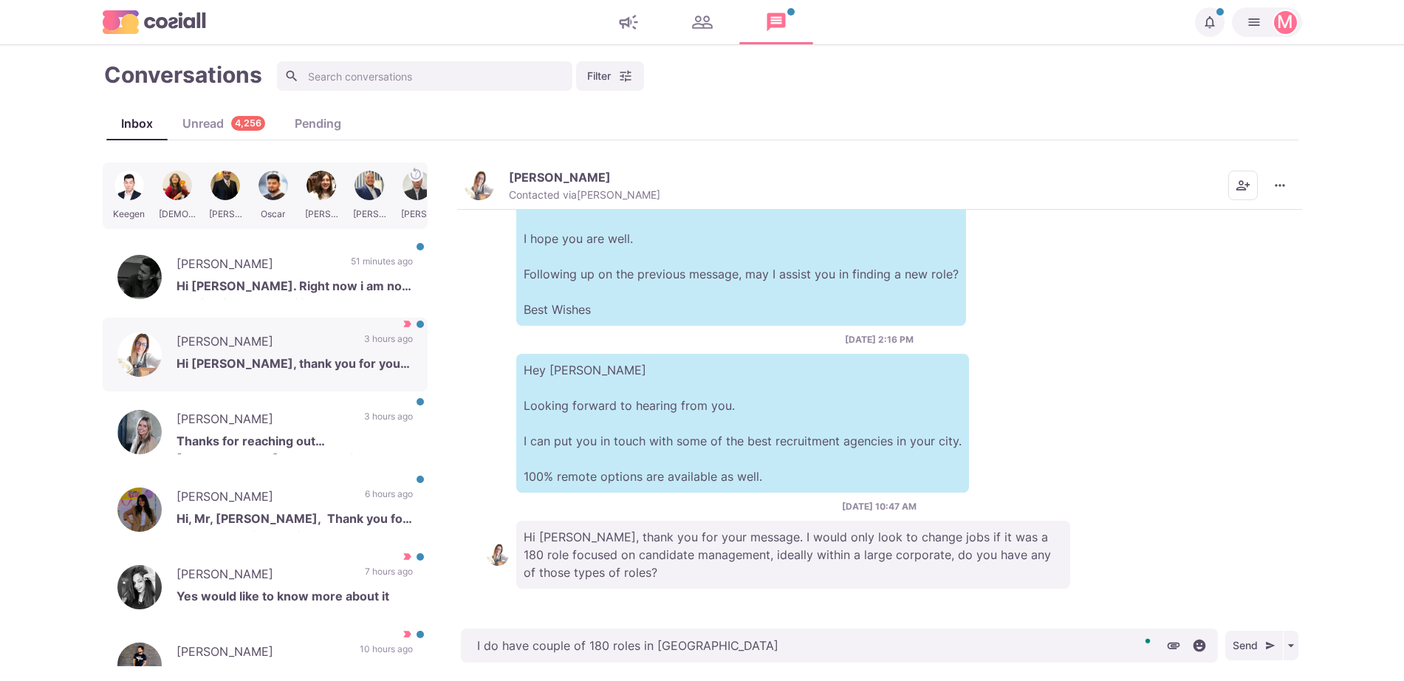
type textarea "I do have couple of 180 roles in [GEOGRAPHIC_DATA]"
type textarea "x"
type textarea "I do have couple of 180 roles in [GEOGRAPHIC_DATA]"
type textarea "x"
type textarea "I do have couple of 180 roles in [GEOGRAPHIC_DATA]!"
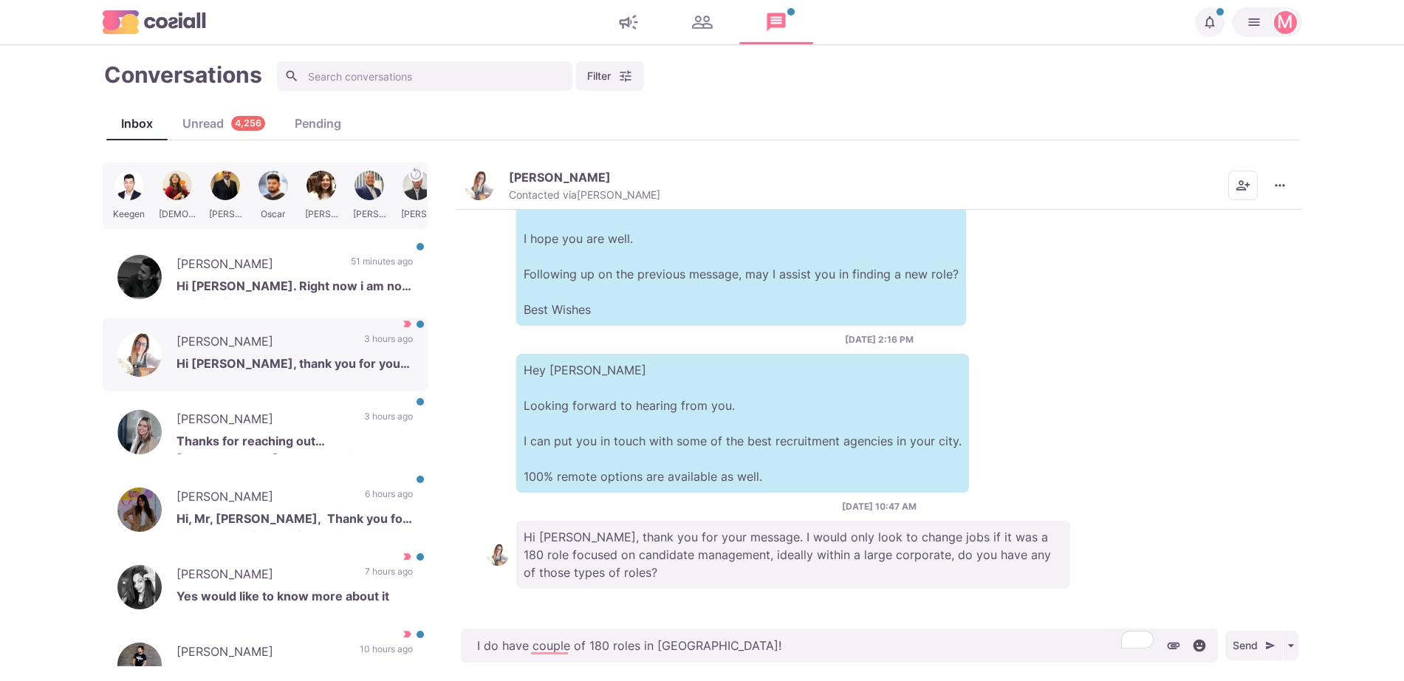
type textarea "x"
type textarea "I do have couple of 180 roles in [GEOGRAPHIC_DATA]!"
type textarea "x"
type textarea "I do have couple of 180 roles in [GEOGRAPHIC_DATA]!"
type textarea "x"
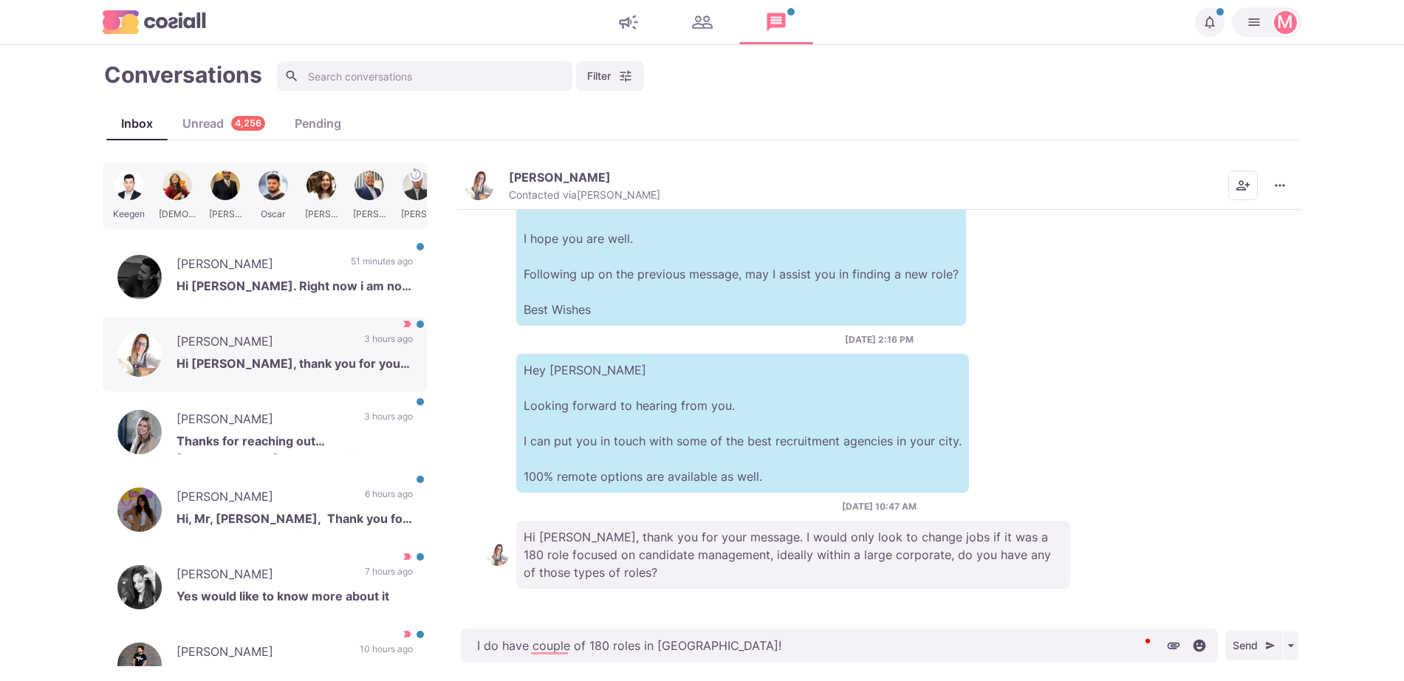
type textarea "I do have couple of 180 roles in [GEOGRAPHIC_DATA]"
type textarea "x"
type textarea "I do have couple of 180 roles in [GEOGRAPHIC_DATA] w"
type textarea "x"
type textarea "I do have couple of 180 roles in [GEOGRAPHIC_DATA] wit"
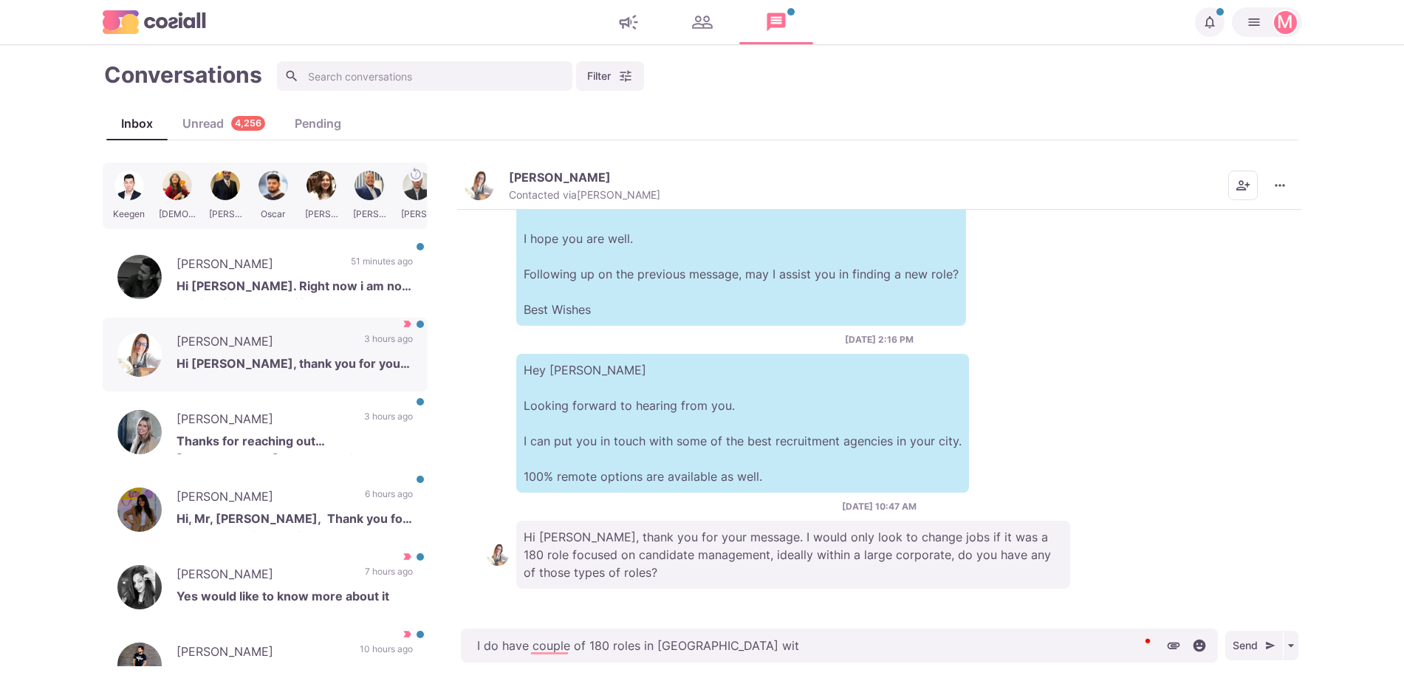
type textarea "x"
type textarea "I do have couple of 180 roles in [GEOGRAPHIC_DATA] with"
type textarea "x"
type textarea "I do have couple of 180 roles in [GEOGRAPHIC_DATA] withi"
type textarea "x"
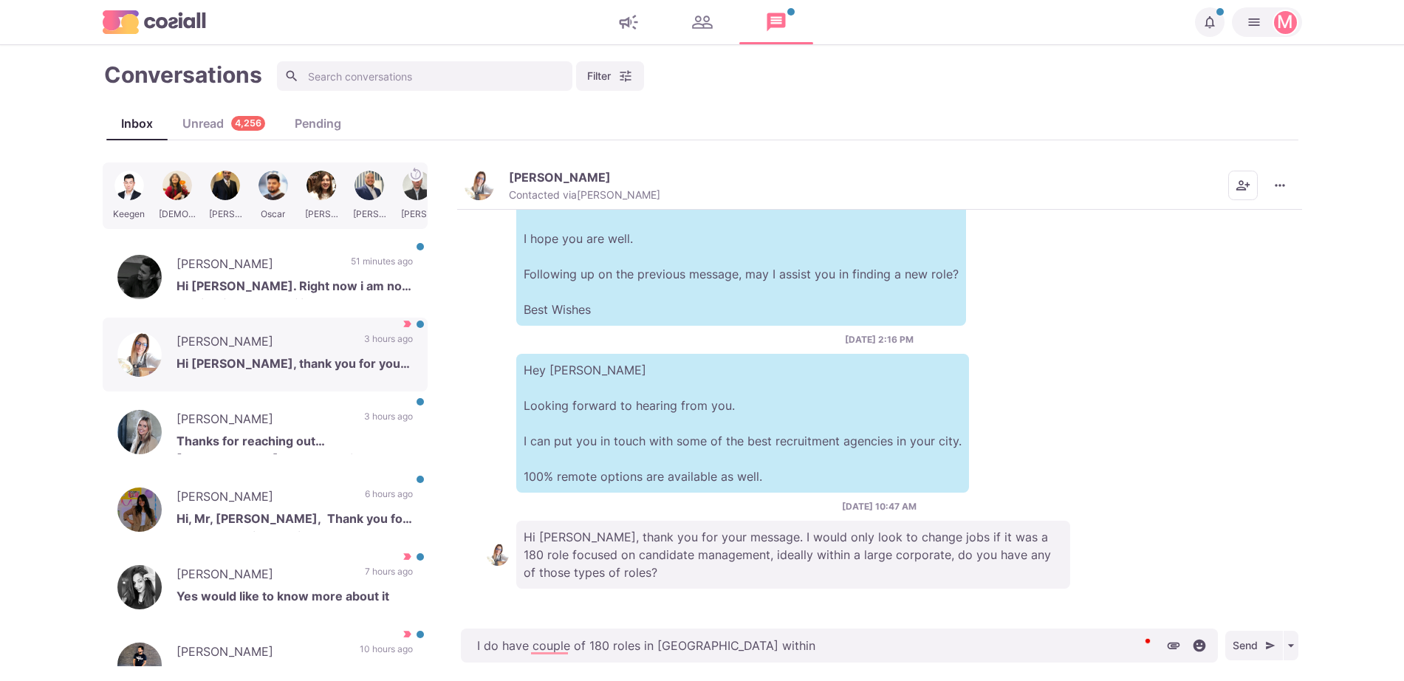
type textarea "I do have couple of 180 roles in [GEOGRAPHIC_DATA] within"
type textarea "x"
type textarea "I do have couple of 180 roles in [GEOGRAPHIC_DATA] within e"
type textarea "x"
type textarea "I do have couple of 180 roles in [GEOGRAPHIC_DATA] within ex"
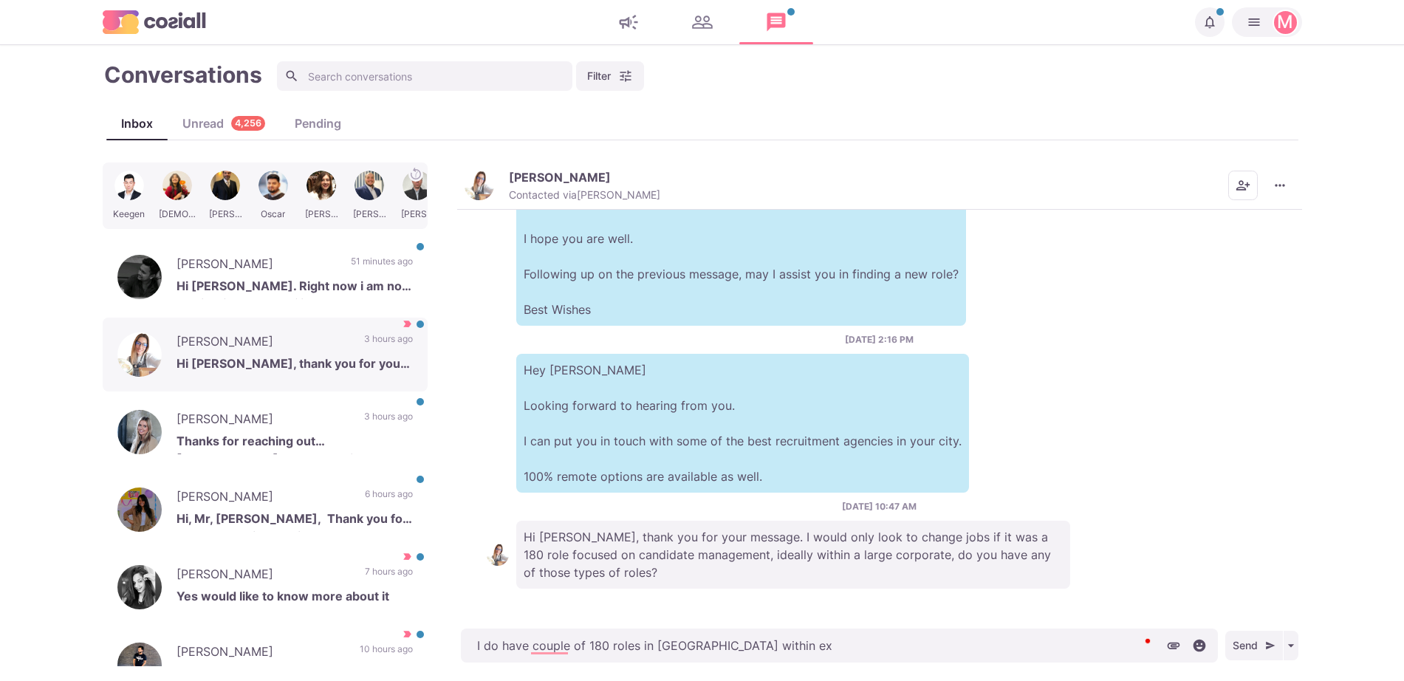
type textarea "x"
type textarea "I do have couple of 180 roles in [GEOGRAPHIC_DATA] within exec"
type textarea "x"
type textarea "I do have couple of 180 roles in [GEOGRAPHIC_DATA] within execut"
type textarea "x"
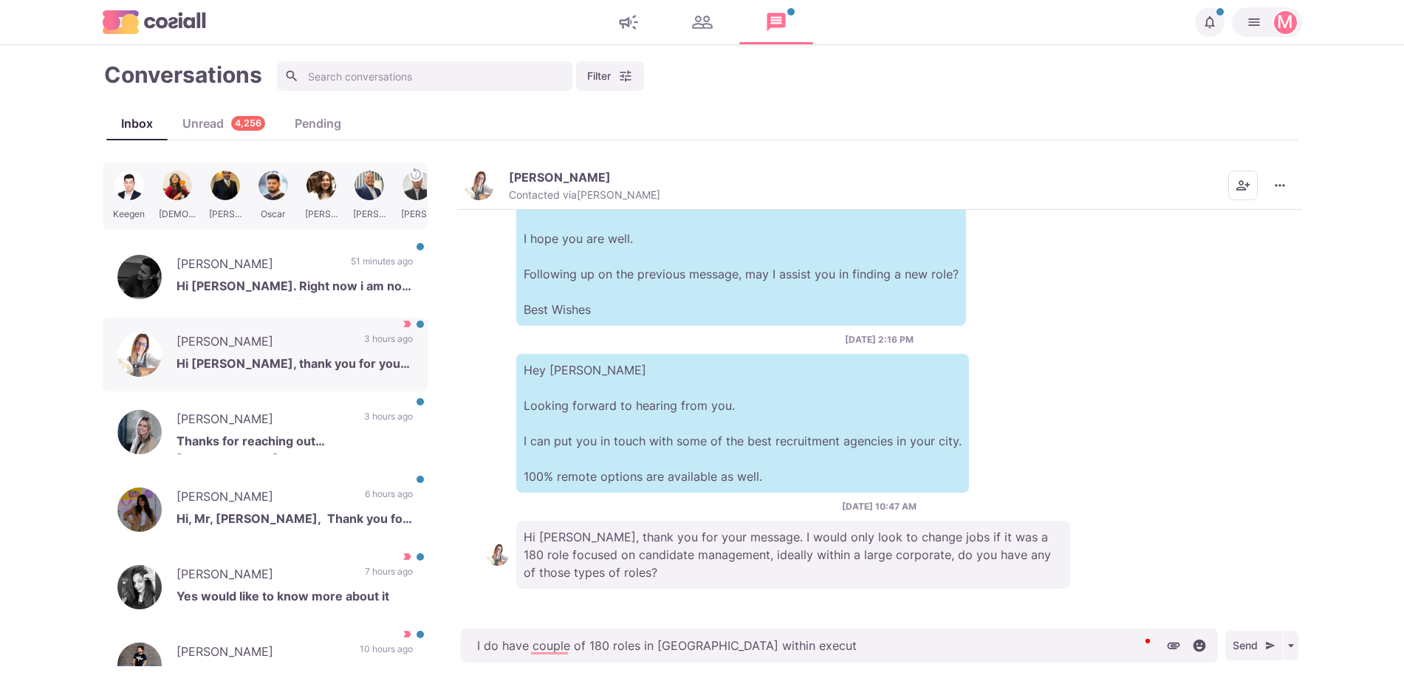
type textarea "I do have couple of 180 roles in [GEOGRAPHIC_DATA] within executi"
type textarea "x"
type textarea "I do have couple of 180 roles in [GEOGRAPHIC_DATA] within executive"
type textarea "x"
type textarea "I do have couple of 180 roles in [GEOGRAPHIC_DATA] within executive"
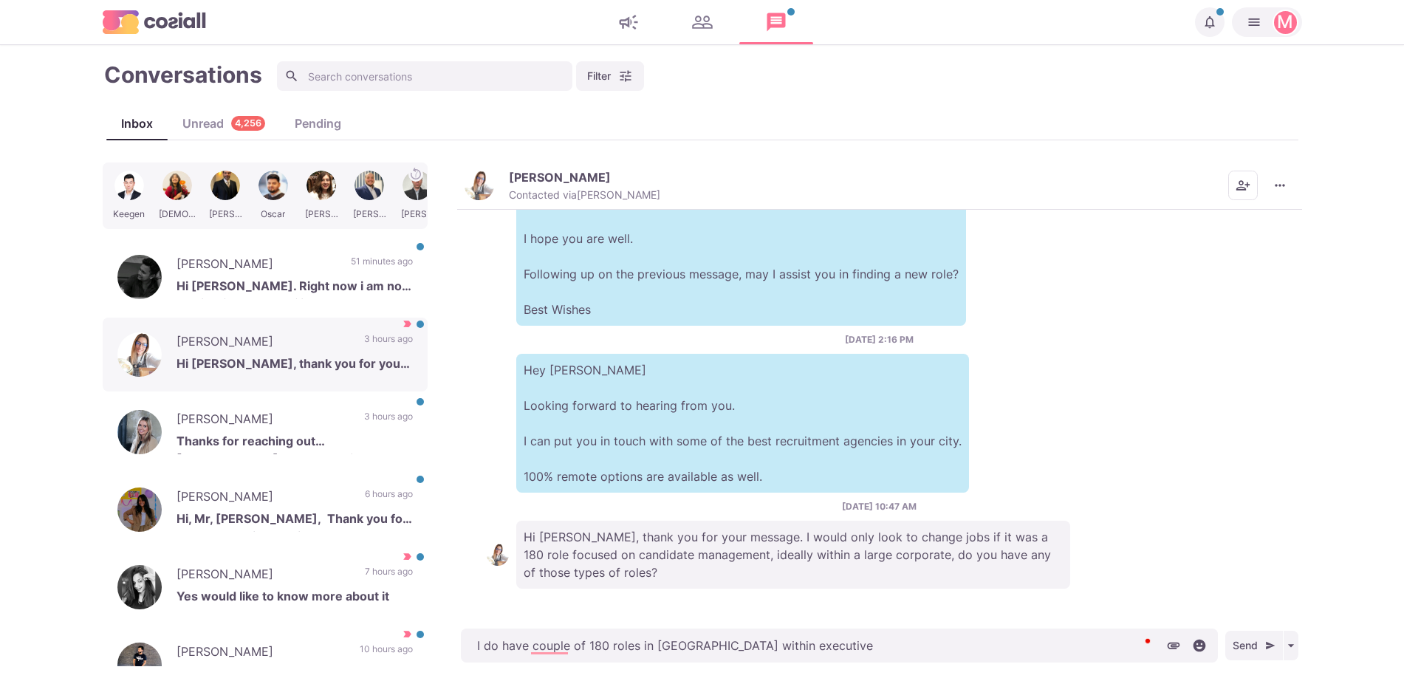
type textarea "x"
type textarea "I do have couple of 180 roles in [GEOGRAPHIC_DATA] within executive s"
type textarea "x"
type textarea "I do have couple of 180 roles in [GEOGRAPHIC_DATA] within executive se"
type textarea "x"
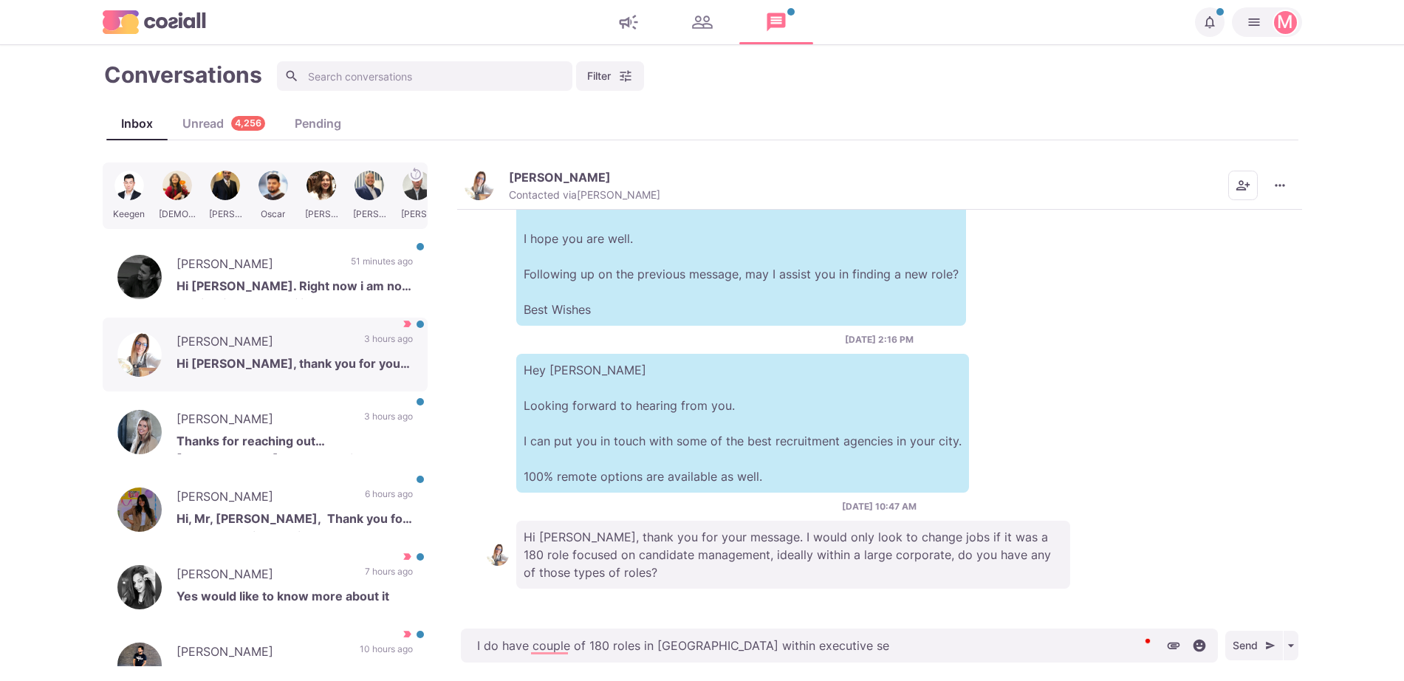
type textarea "I do have couple of 180 roles in [GEOGRAPHIC_DATA] within executive sea"
type textarea "x"
type textarea "I do have couple of 180 roles in [GEOGRAPHIC_DATA] within executive sear"
type textarea "x"
type textarea "I do have couple of 180 roles in [GEOGRAPHIC_DATA] within executive searc"
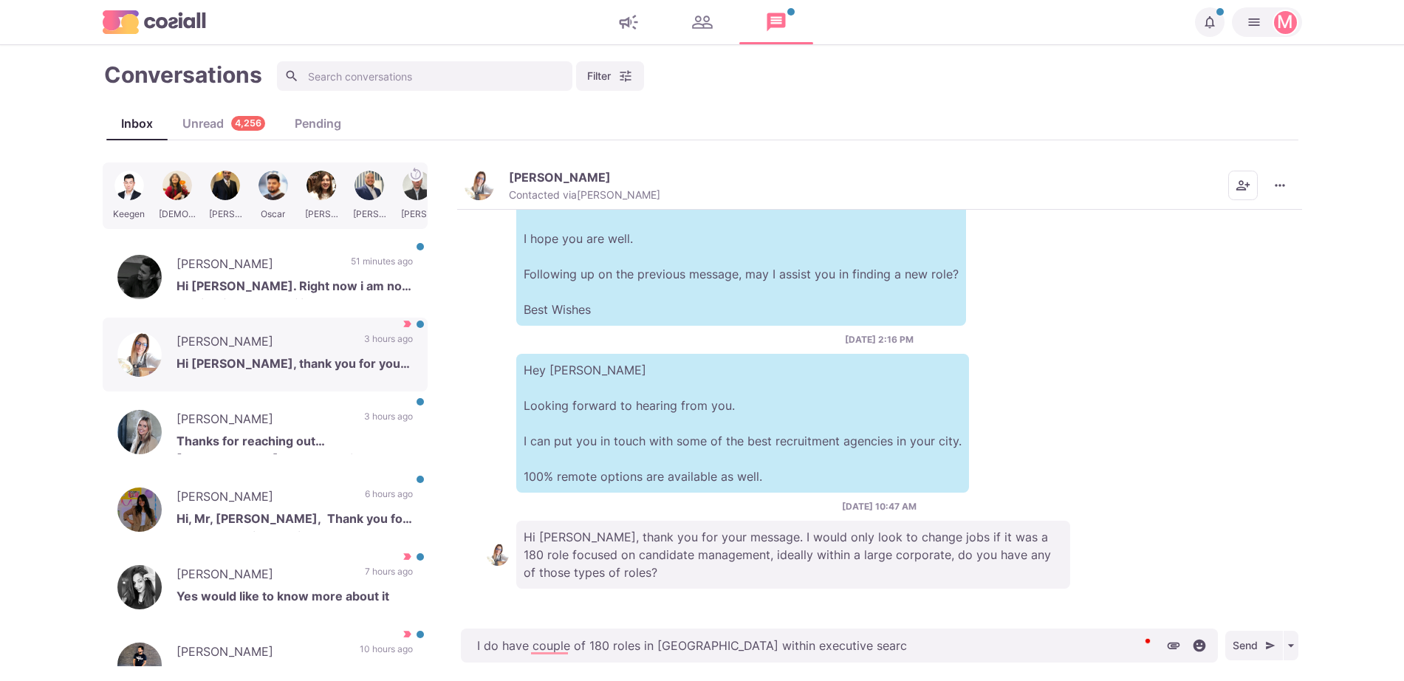
type textarea "x"
type textarea "I do have couple of 180 roles in [GEOGRAPHIC_DATA] within executive search"
type textarea "x"
type textarea "I do have couple of 180 roles in [GEOGRAPHIC_DATA] within executive search!"
type textarea "x"
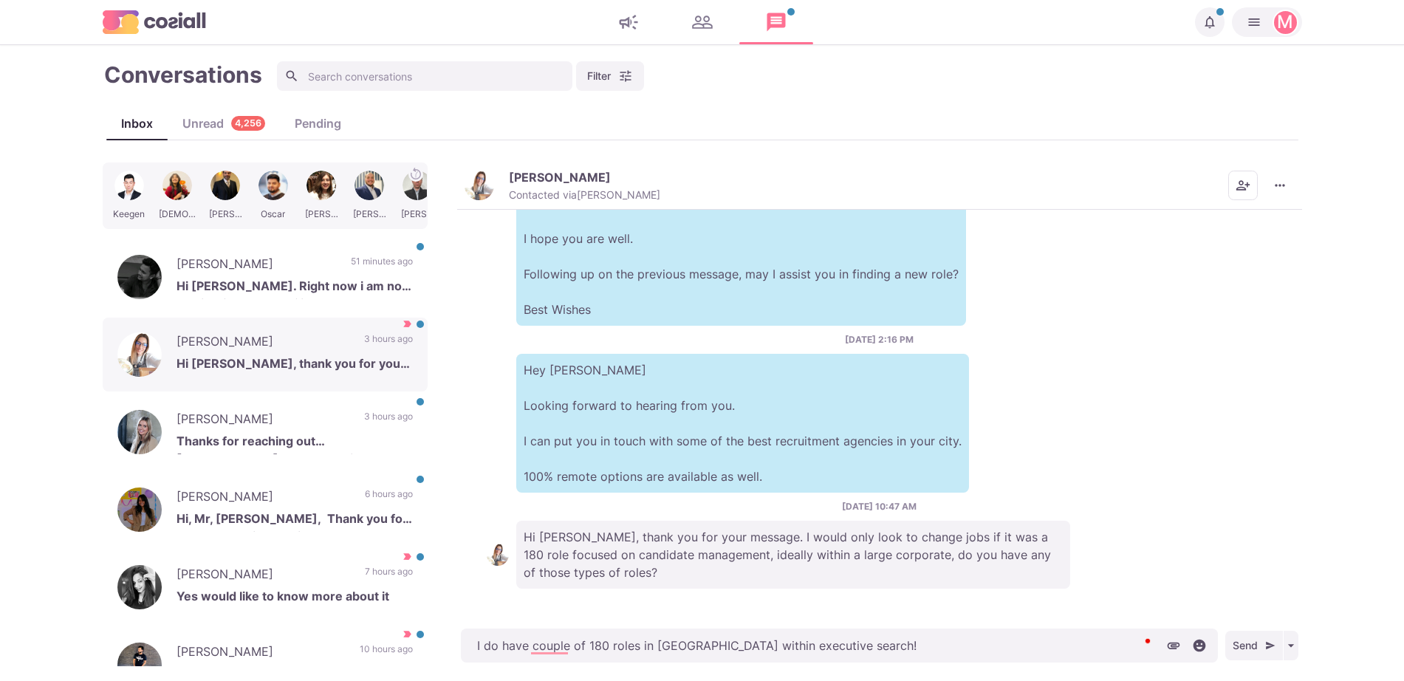
type textarea "I do have couple of 180 roles in [GEOGRAPHIC_DATA] within executive search!"
type textarea "x"
type textarea "I do have couple of 180 roles in [GEOGRAPHIC_DATA] within executive search! WH"
type textarea "x"
type textarea "I do have couple of 180 roles in [GEOGRAPHIC_DATA] within executive search! WHa…"
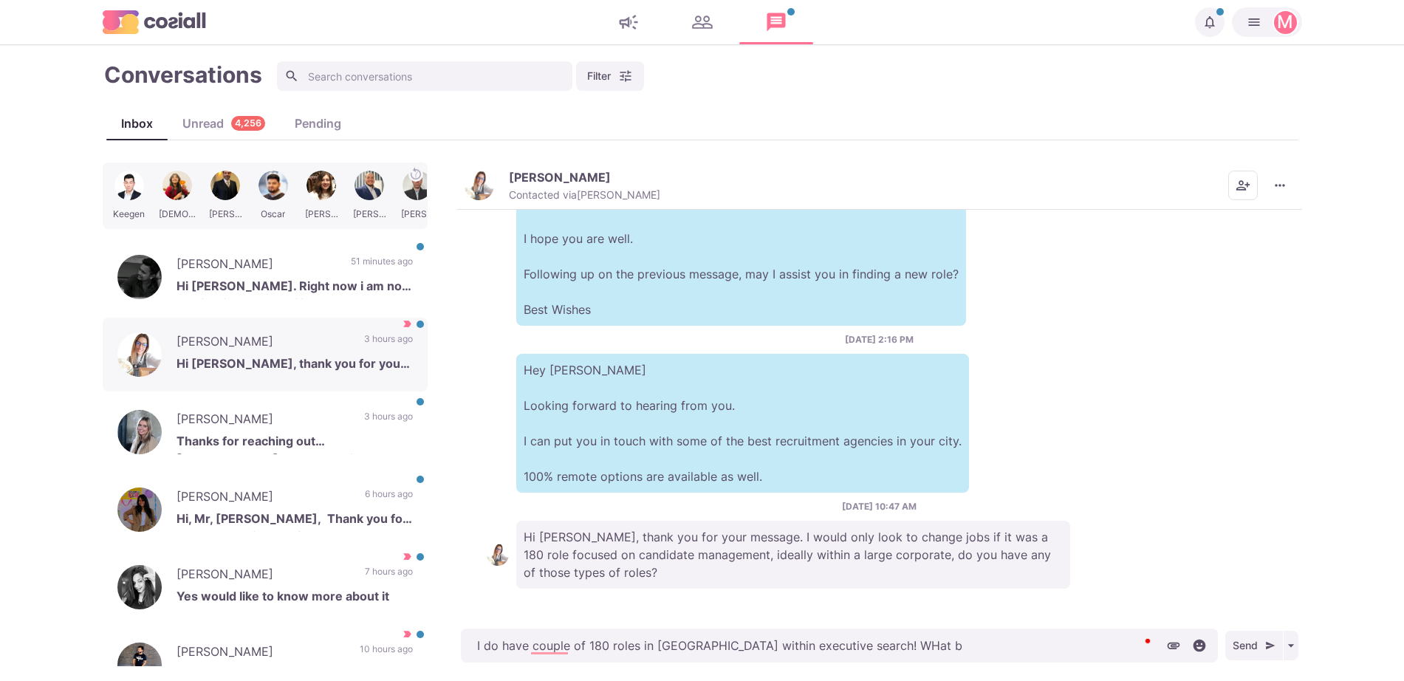
type textarea "x"
type textarea "I do have couple of 180 roles in [GEOGRAPHIC_DATA] within executive search! WHa…"
type textarea "x"
type textarea "I do have couple of 180 roles in [GEOGRAPHIC_DATA] within executive search! WHa…"
type textarea "x"
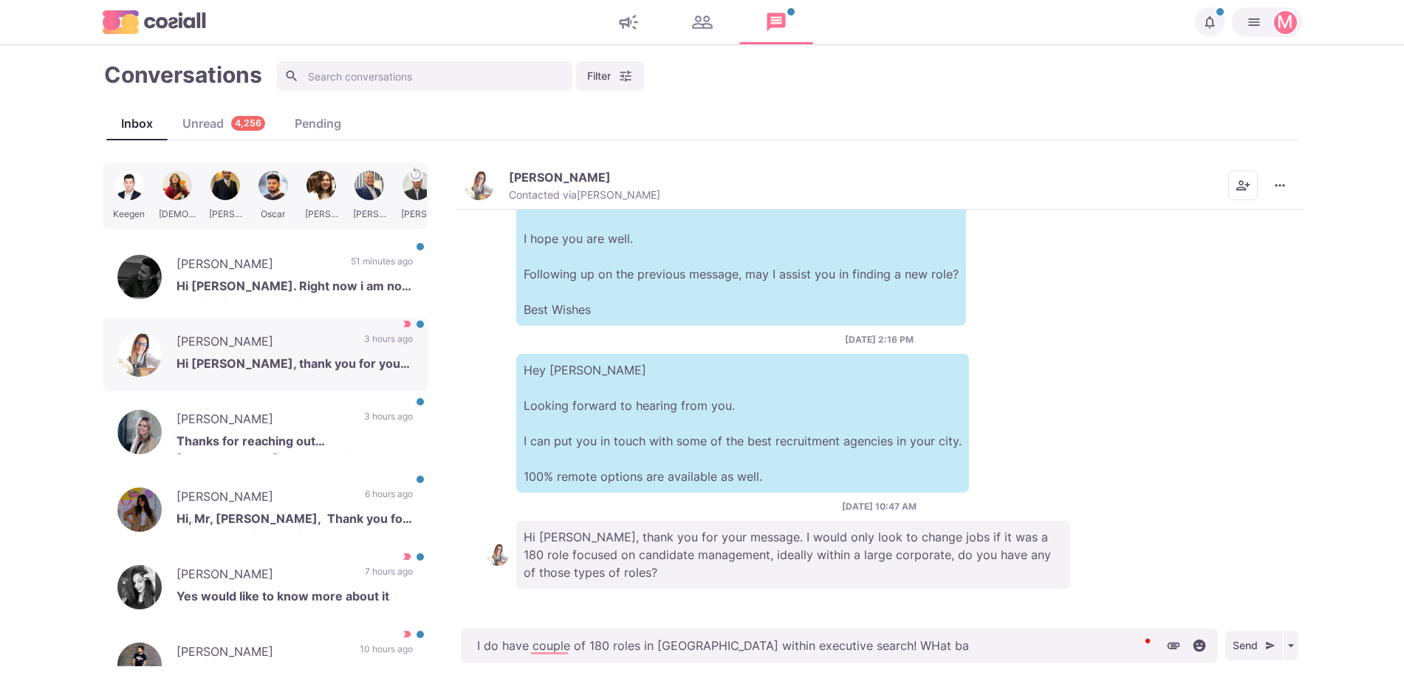
type textarea "I do have couple of 180 roles in [GEOGRAPHIC_DATA] within executive search! WHa…"
type textarea "x"
type textarea "I do have couple of 180 roles in [GEOGRAPHIC_DATA] within executive search! WHat"
type textarea "x"
type textarea "I do have couple of 180 roles in [GEOGRAPHIC_DATA] within executive search! WHa"
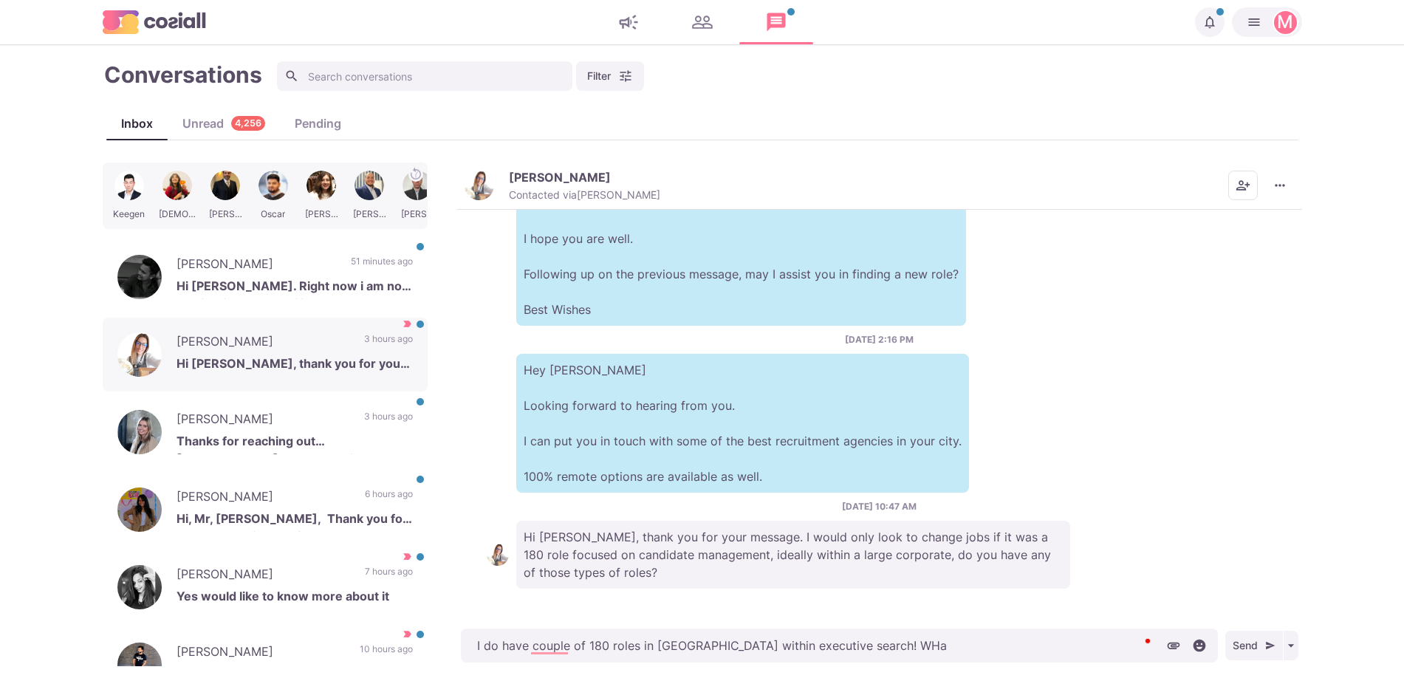
type textarea "x"
type textarea "I do have couple of 180 roles in [GEOGRAPHIC_DATA] within executive search! WH"
type textarea "x"
type textarea "I do have couple of 180 roles in [GEOGRAPHIC_DATA] within executive search! W"
type textarea "x"
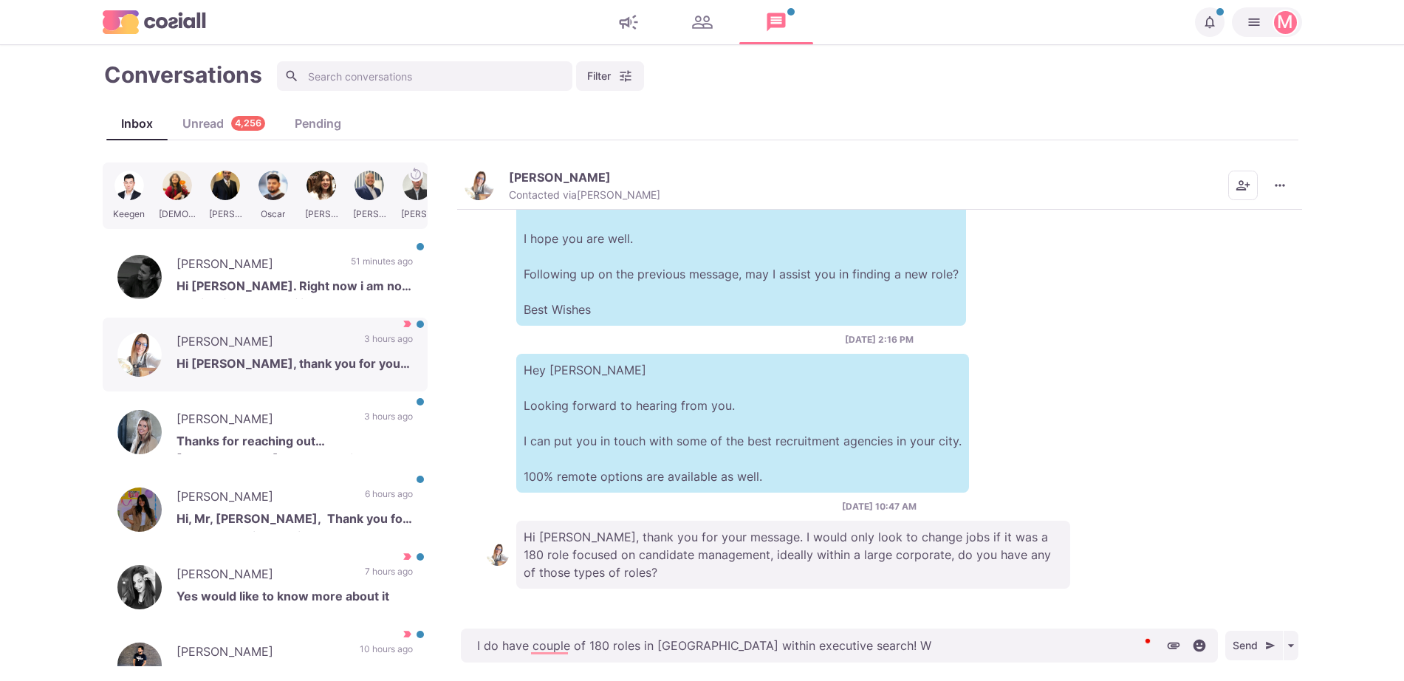
type textarea "I do have couple of 180 roles in [GEOGRAPHIC_DATA] within executive search! Wh"
type textarea "x"
type textarea "I do have couple of 180 roles in [GEOGRAPHIC_DATA] within executive search! What"
type textarea "x"
type textarea "I do have couple of 180 roles in [GEOGRAPHIC_DATA] within executive search! What"
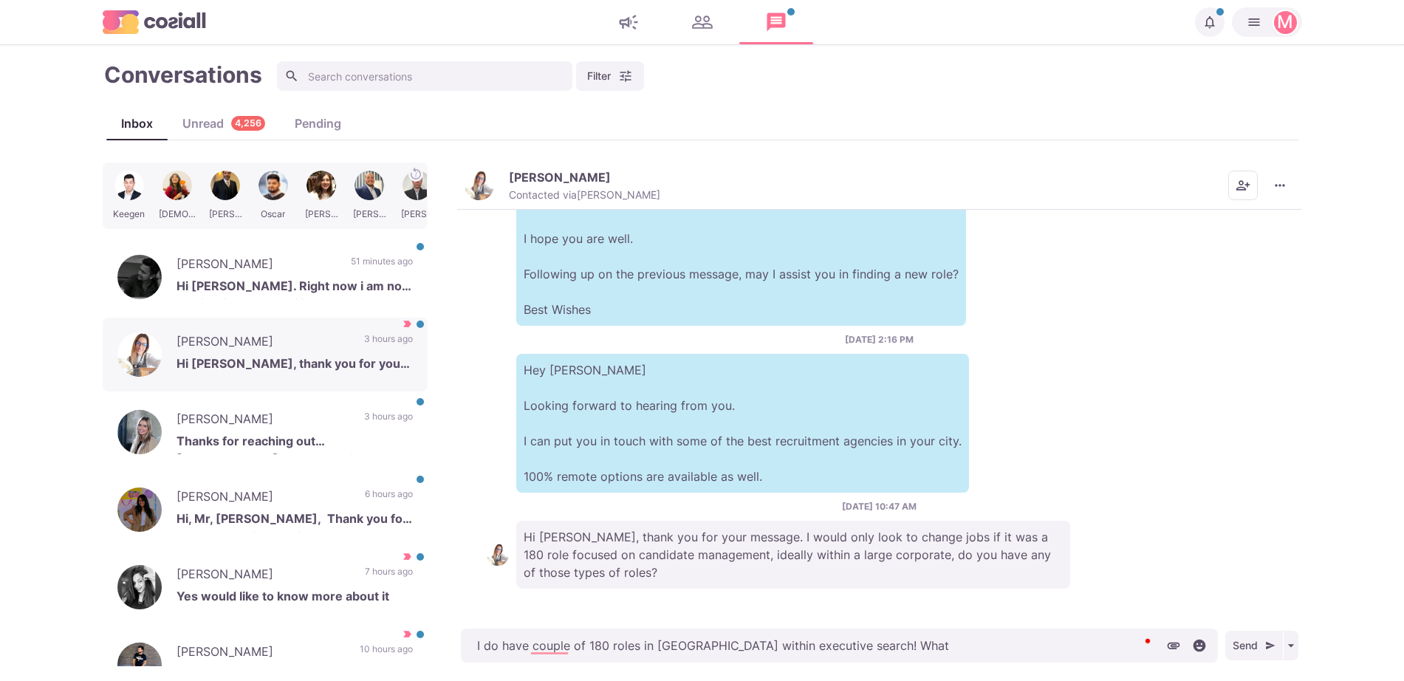
type textarea "x"
type textarea "I do have couple of 180 roles in [GEOGRAPHIC_DATA] within executive search! Wha…"
type textarea "x"
type textarea "I do have couple of 180 roles in [GEOGRAPHIC_DATA] within executive search! Wha…"
type textarea "x"
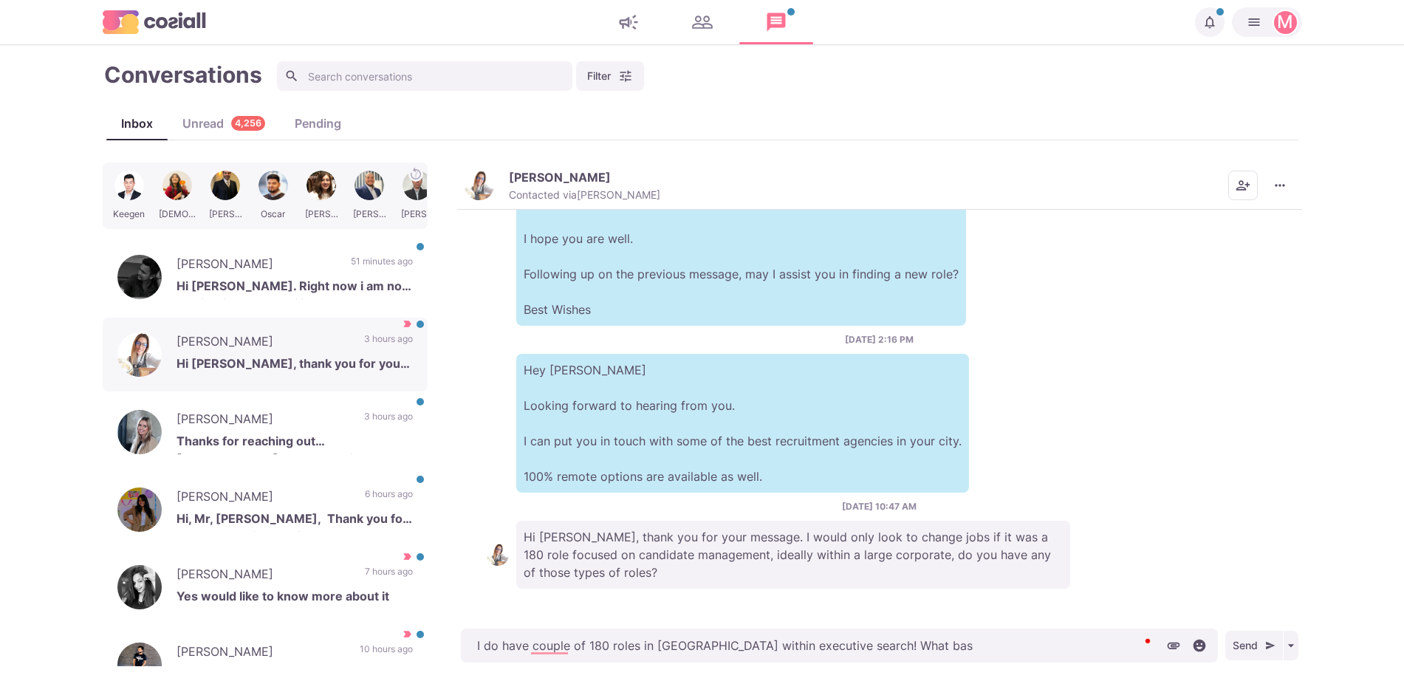
type textarea "I do have couple of 180 roles in [GEOGRAPHIC_DATA] within executive search! Wha…"
type textarea "x"
type textarea "I do have couple of 180 roles in [GEOGRAPHIC_DATA] within executive search! Wha…"
type textarea "x"
type textarea "I do have couple of 180 roles in [GEOGRAPHIC_DATA] within executive search! Wha…"
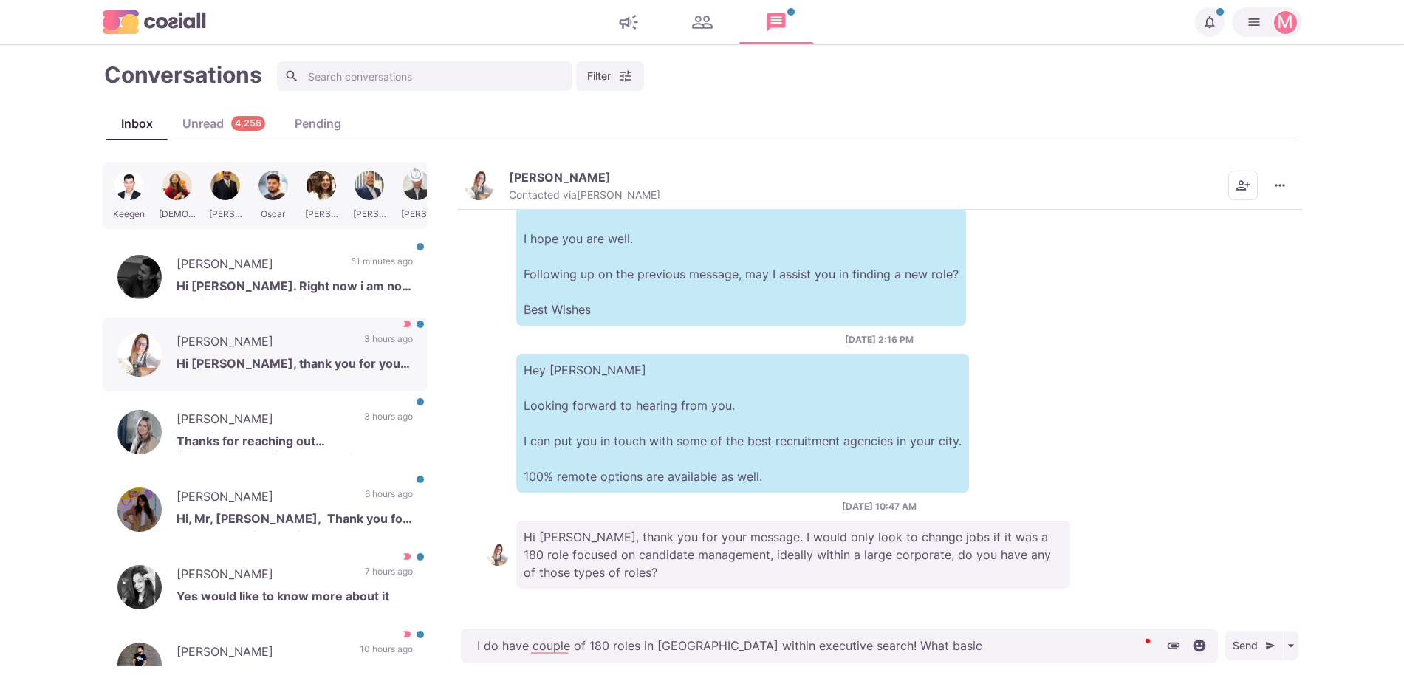
type textarea "x"
type textarea "I do have couple of 180 roles in [GEOGRAPHIC_DATA] within executive search! Wha…"
type textarea "x"
type textarea "I do have couple of 180 roles in [GEOGRAPHIC_DATA] within executive search! Wha…"
type textarea "x"
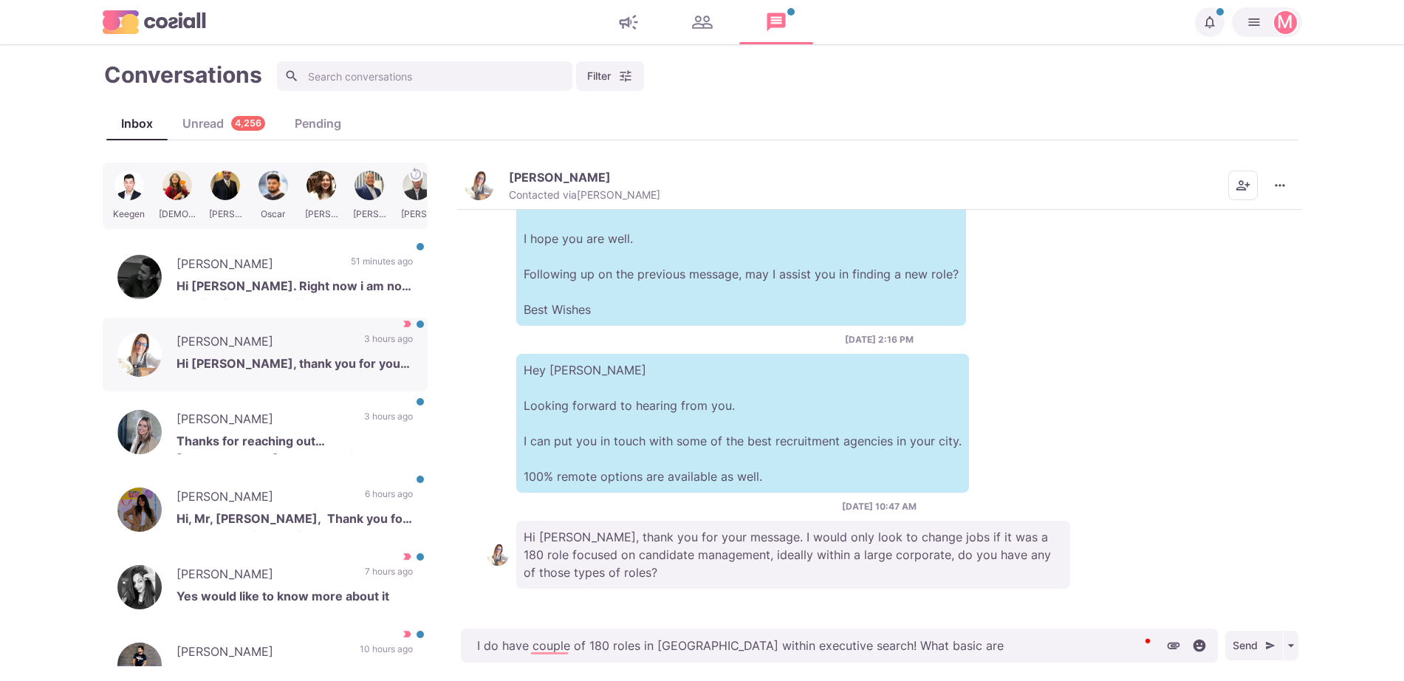
type textarea "I do have couple of 180 roles in [GEOGRAPHIC_DATA] within executive search! Wha…"
type textarea "x"
type textarea "I do have couple of 180 roles in [GEOGRAPHIC_DATA] within executive search! Wha…"
type textarea "x"
type textarea "I do have couple of 180 roles in [GEOGRAPHIC_DATA] within executive search! Wha…"
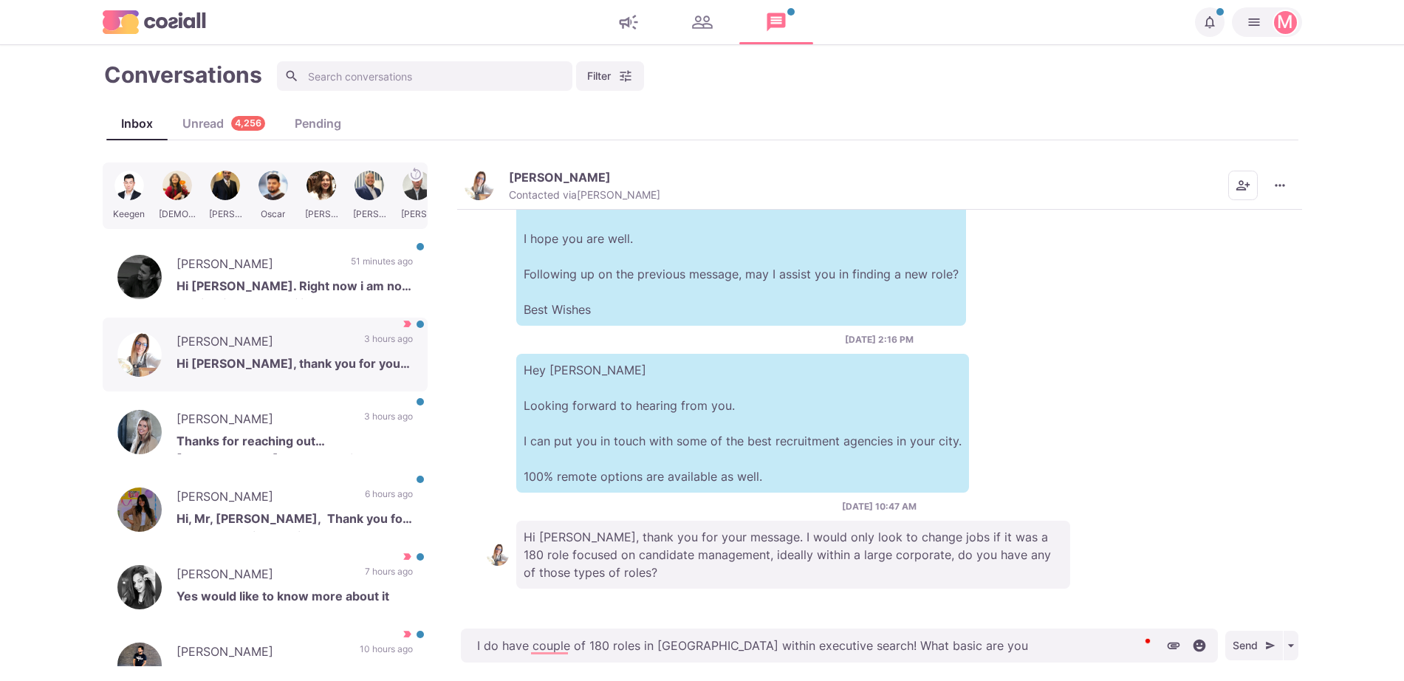
type textarea "x"
type textarea "I do have couple of 180 roles in [GEOGRAPHIC_DATA] within executive search! Wha…"
type textarea "x"
type textarea "I do have couple of 180 roles in [GEOGRAPHIC_DATA] within executive search! Wha…"
type textarea "x"
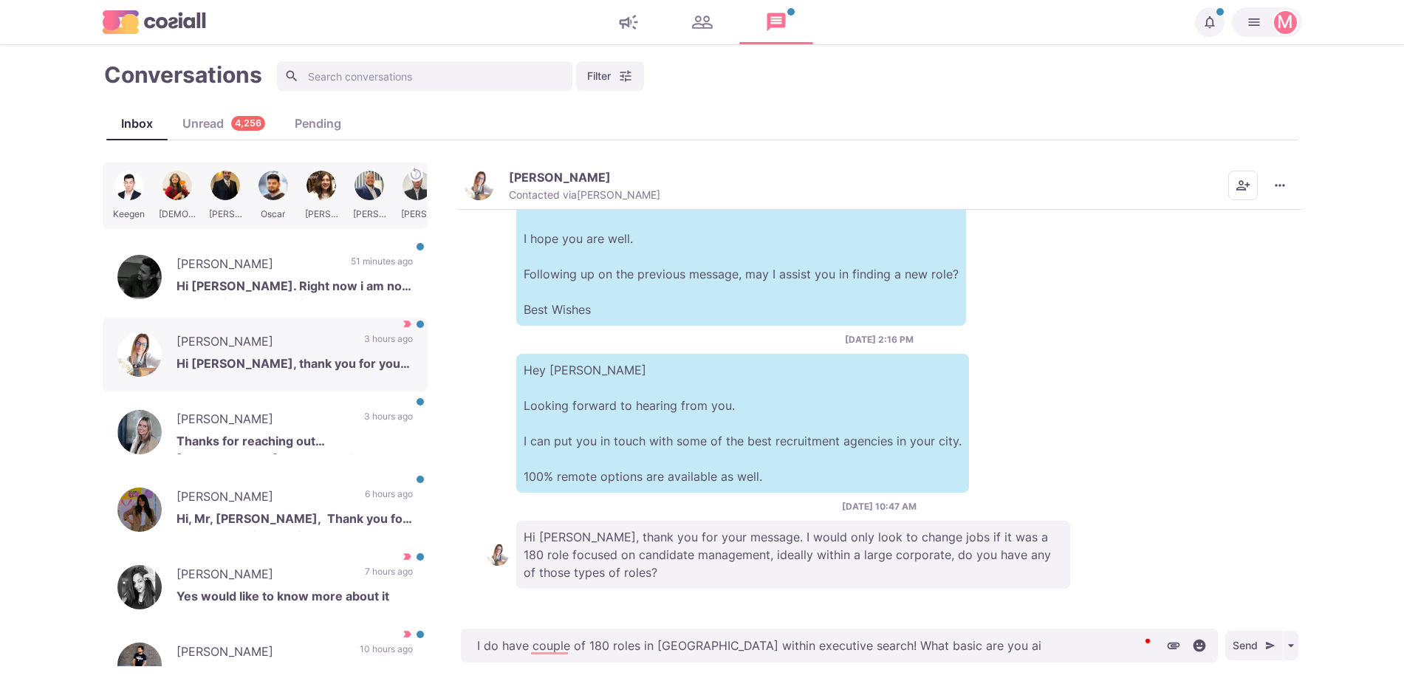
type textarea "I do have couple of 180 roles in [GEOGRAPHIC_DATA] within executive search! Wha…"
type textarea "x"
type textarea "I do have couple of 180 roles in [GEOGRAPHIC_DATA] within executive search! Wha…"
type textarea "x"
type textarea "I do have couple of 180 roles in [GEOGRAPHIC_DATA] within executive search! Wha…"
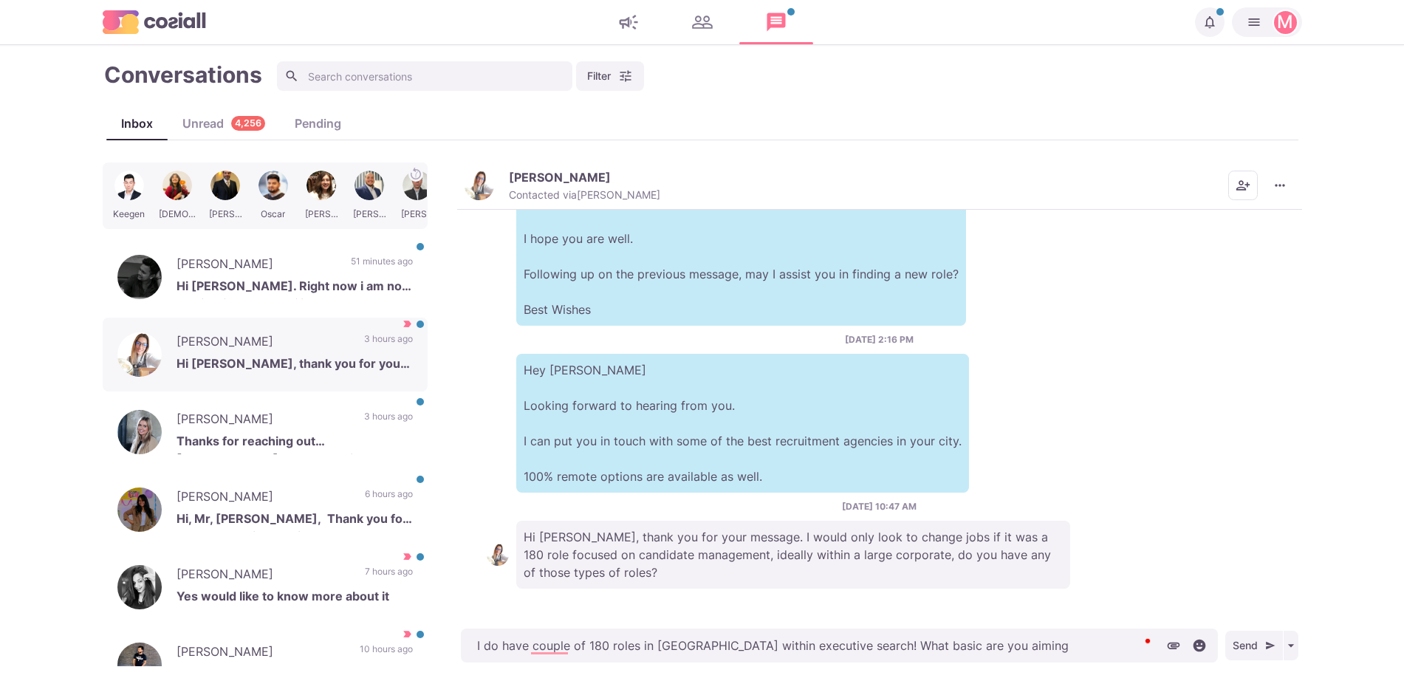
type textarea "x"
type textarea "I do have couple of 180 roles in [GEOGRAPHIC_DATA] within executive search! Wha…"
type textarea "x"
type textarea "I do have couple of 180 roles in [GEOGRAPHIC_DATA] within executive search! Wha…"
type textarea "x"
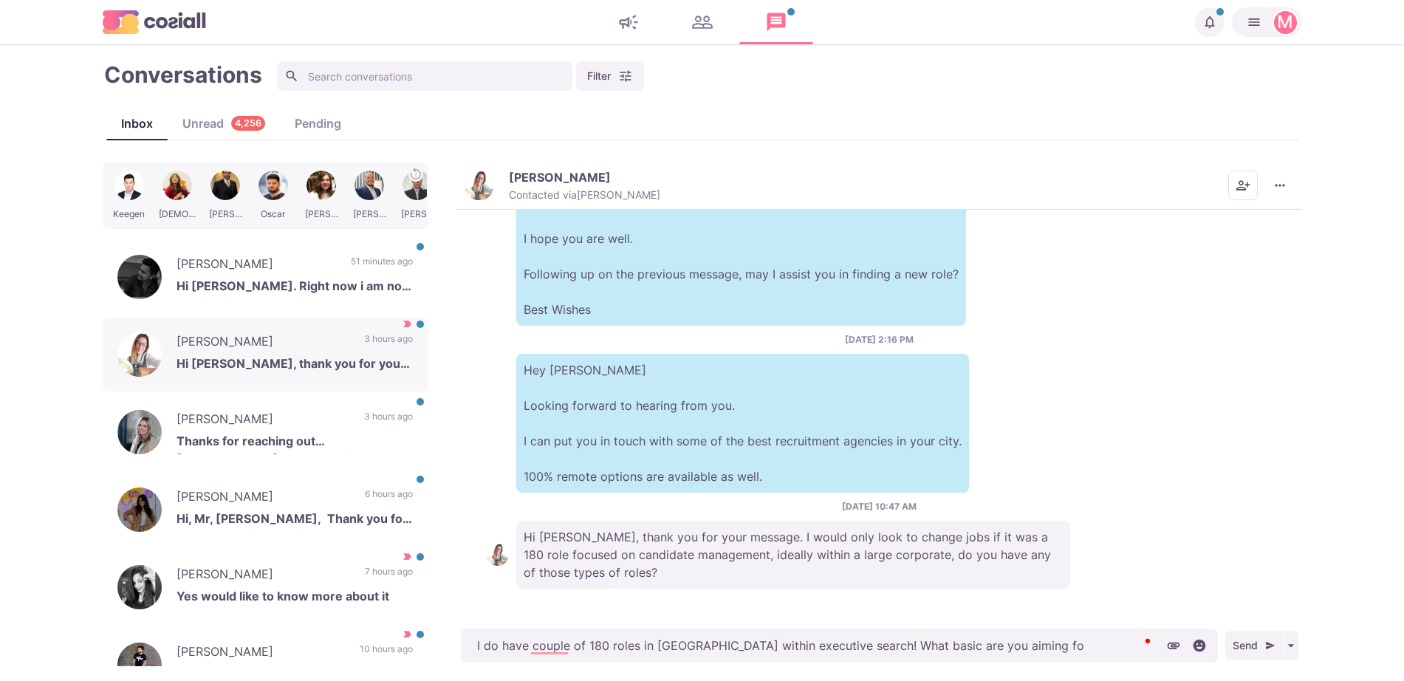
type textarea "I do have couple of 180 roles in [GEOGRAPHIC_DATA] within executive search! Wha…"
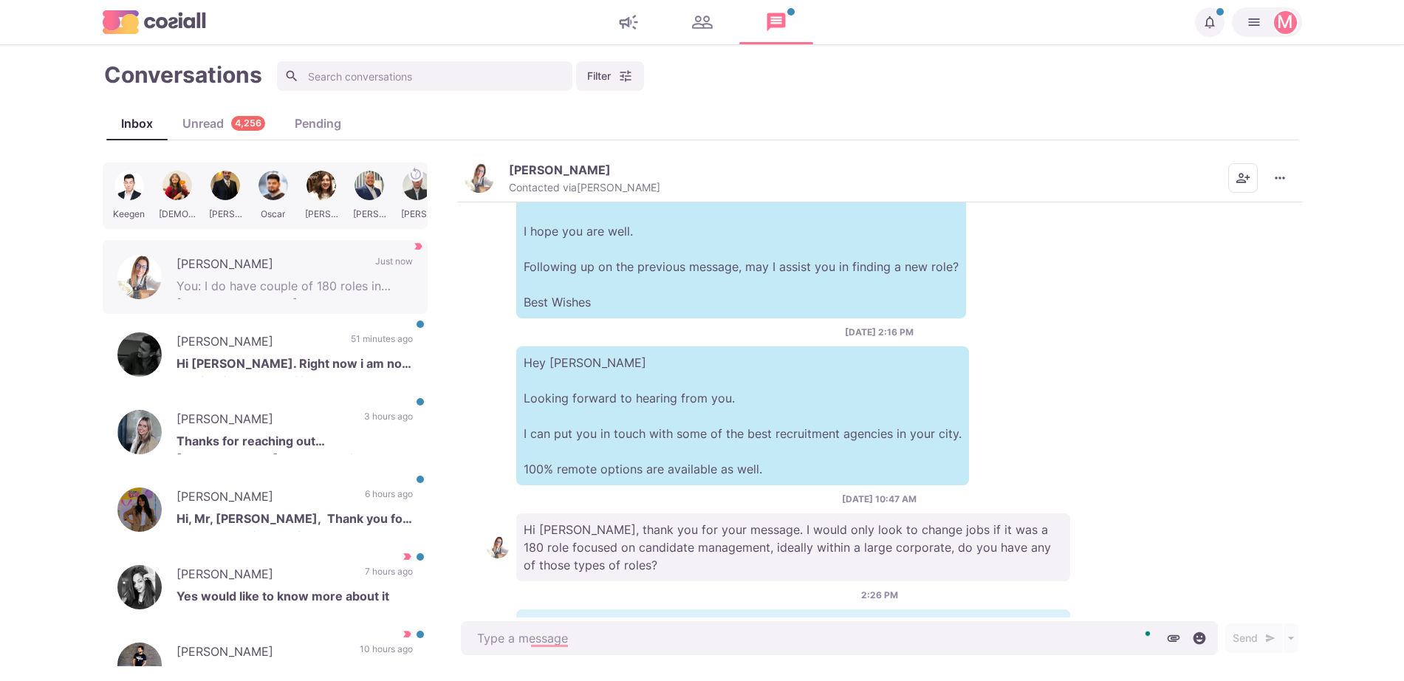
scroll to position [308, 0]
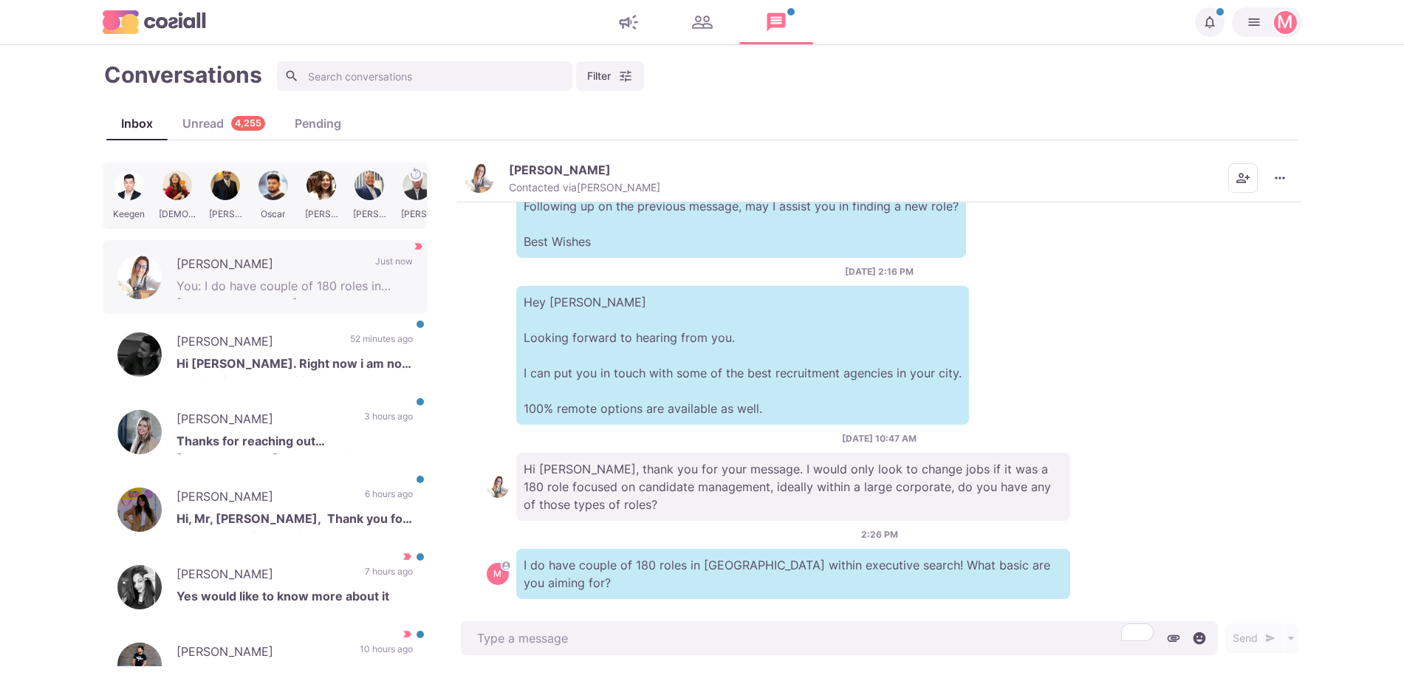
click at [521, 175] on p "[PERSON_NAME]" at bounding box center [560, 169] width 102 height 15
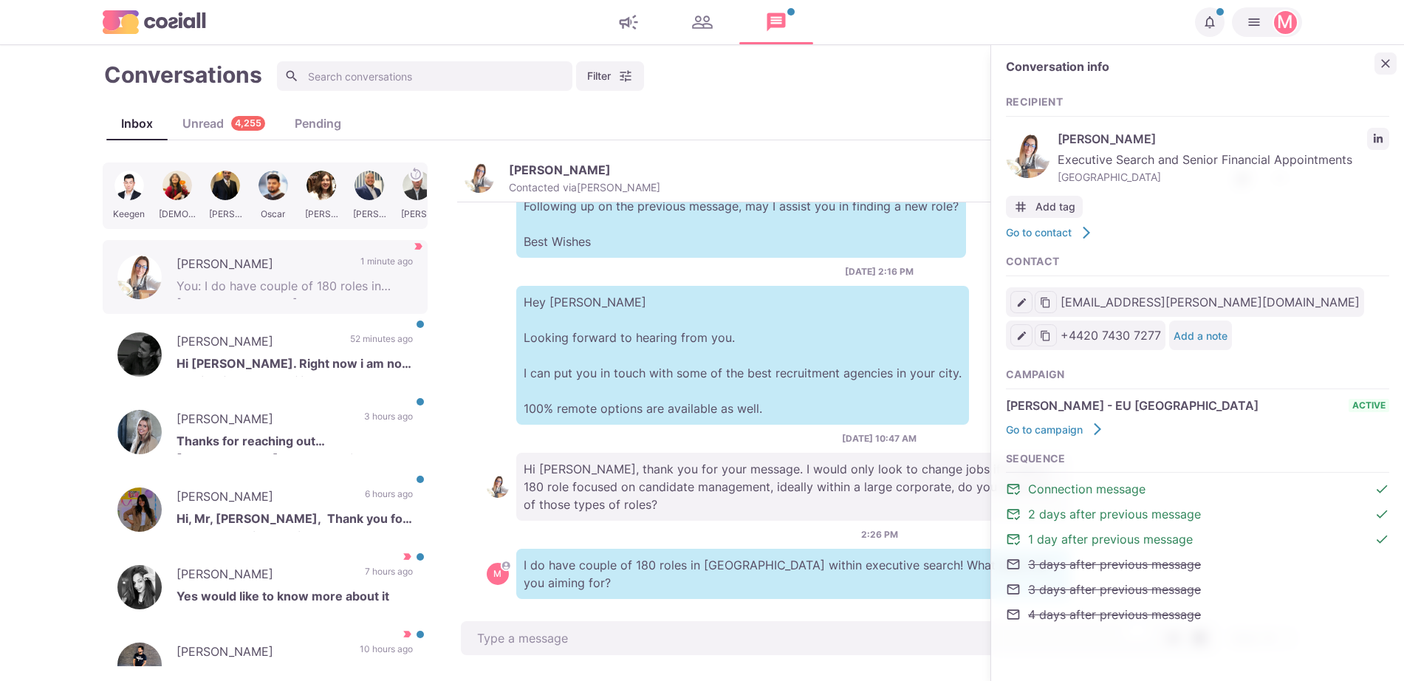
click at [1386, 70] on icon "Close" at bounding box center [1385, 63] width 15 height 15
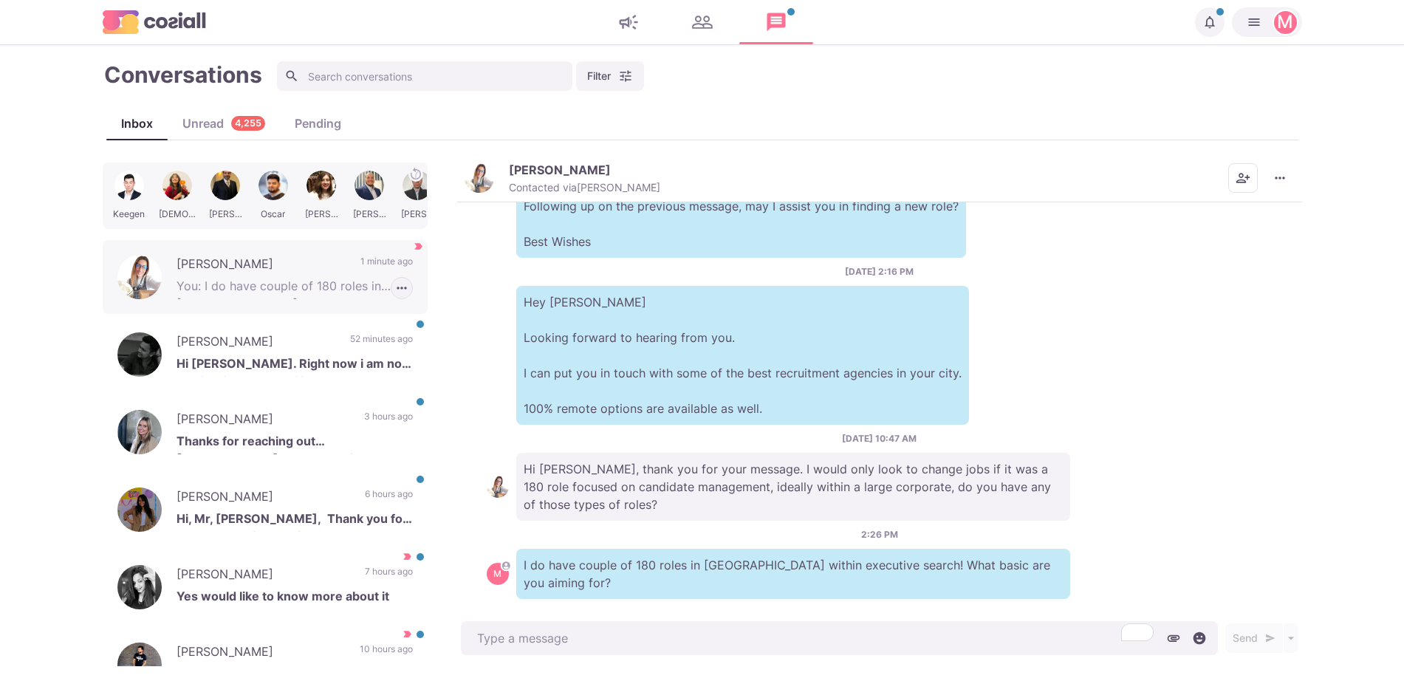
click at [392, 283] on button "button" at bounding box center [402, 288] width 22 height 22
drag, startPoint x: 525, startPoint y: 188, endPoint x: 524, endPoint y: 171, distance: 17.1
click at [521, 186] on p "Contacted via [PERSON_NAME]" at bounding box center [584, 187] width 151 height 13
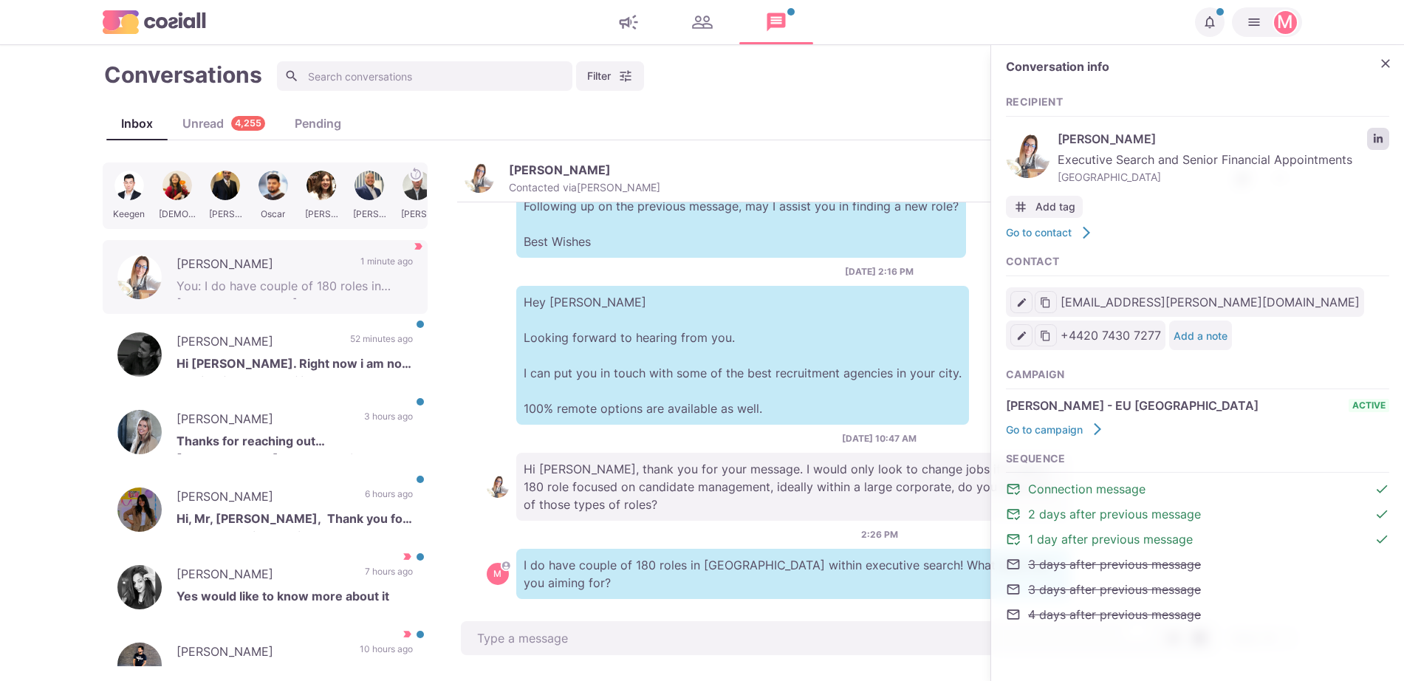
click at [1377, 141] on icon "LinkedIn profile link" at bounding box center [1378, 138] width 9 height 9
click at [346, 326] on div "Vigith V Hi [PERSON_NAME]. Right now i am not looking for change. If incase any…" at bounding box center [265, 355] width 325 height 74
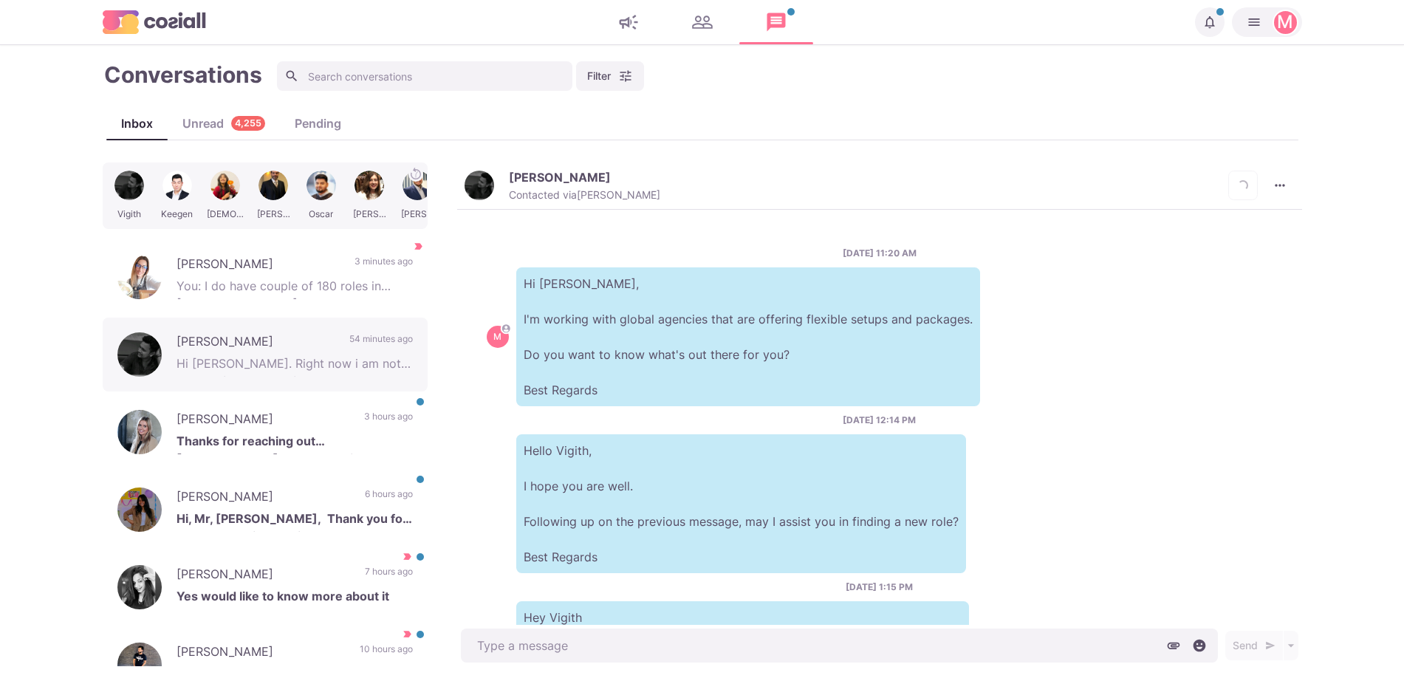
scroll to position [191, 0]
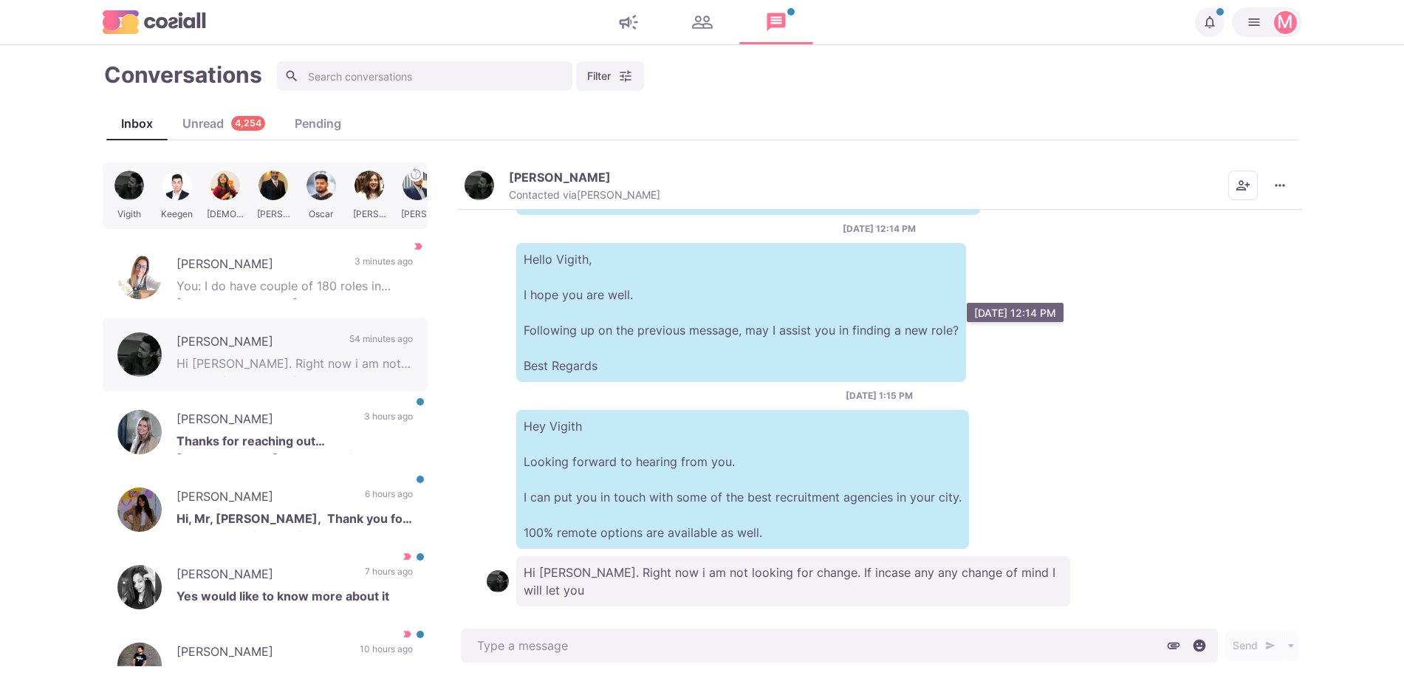
click at [640, 327] on p "Hello Vigith, I hope you are well. Following up on the previous message, may I …" at bounding box center [741, 312] width 450 height 139
click at [618, 312] on p "Hello Vigith, I hope you are well. Following up on the previous message, may I …" at bounding box center [741, 312] width 450 height 139
click at [479, 170] on button "Vigith V Contacted via [PERSON_NAME]" at bounding box center [563, 186] width 196 height 32
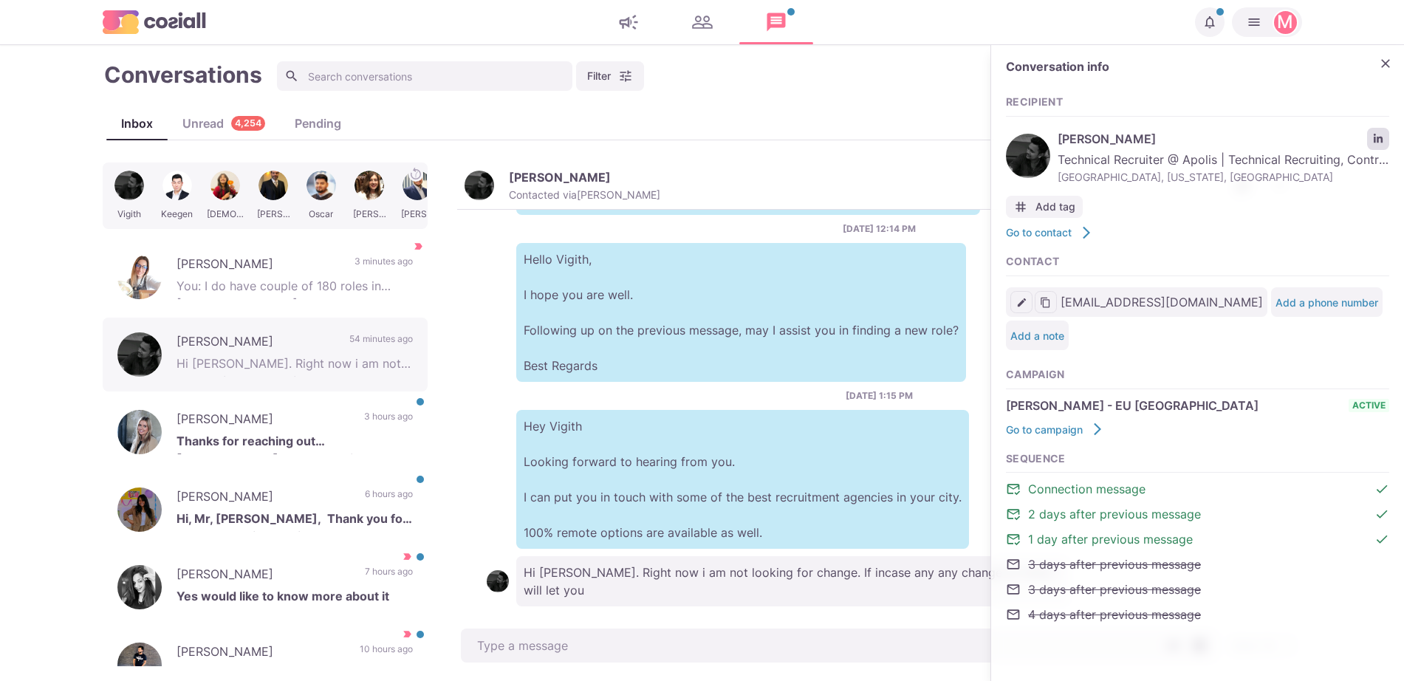
click at [1370, 134] on link "LinkedIn profile link" at bounding box center [1378, 139] width 22 height 22
